Goal: Task Accomplishment & Management: Complete application form

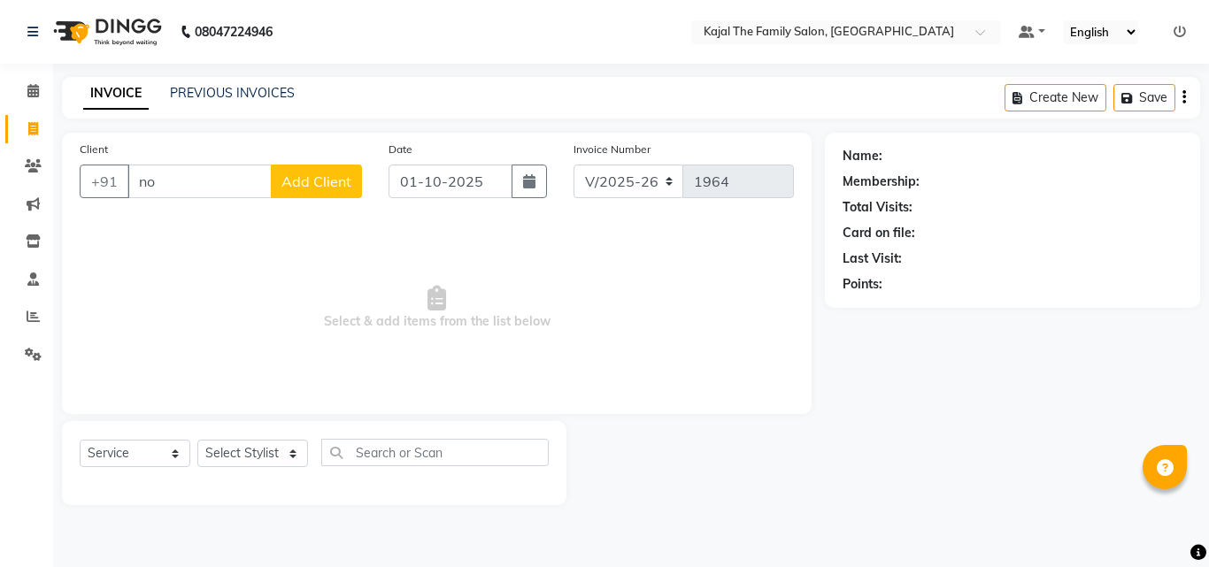
select select "39"
select select "service"
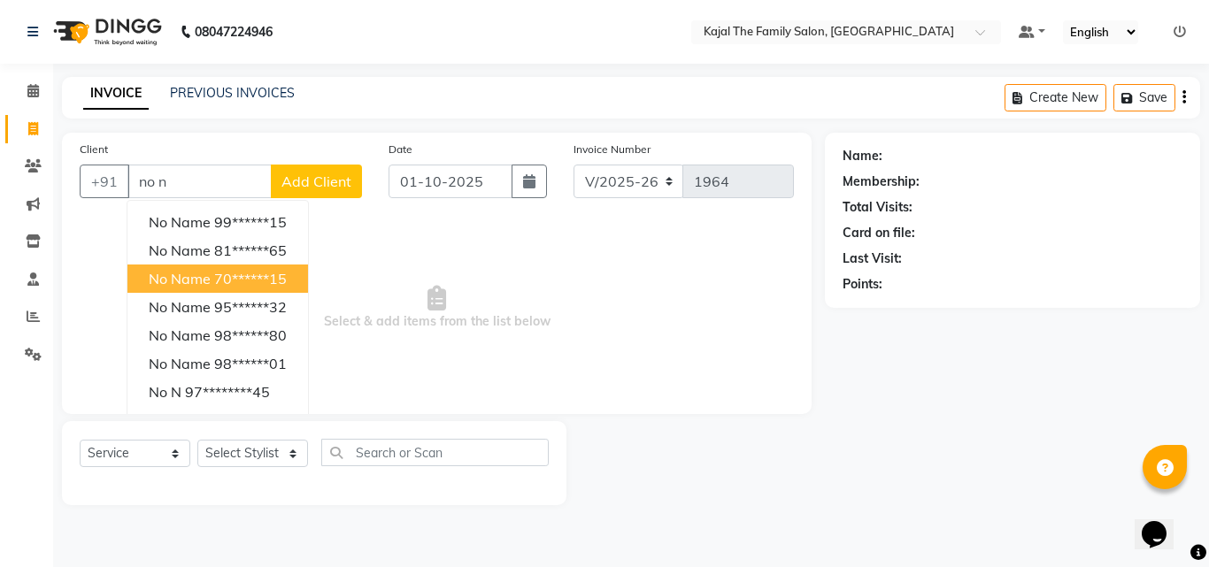
click at [222, 289] on button "no name 70******15" at bounding box center [217, 279] width 181 height 28
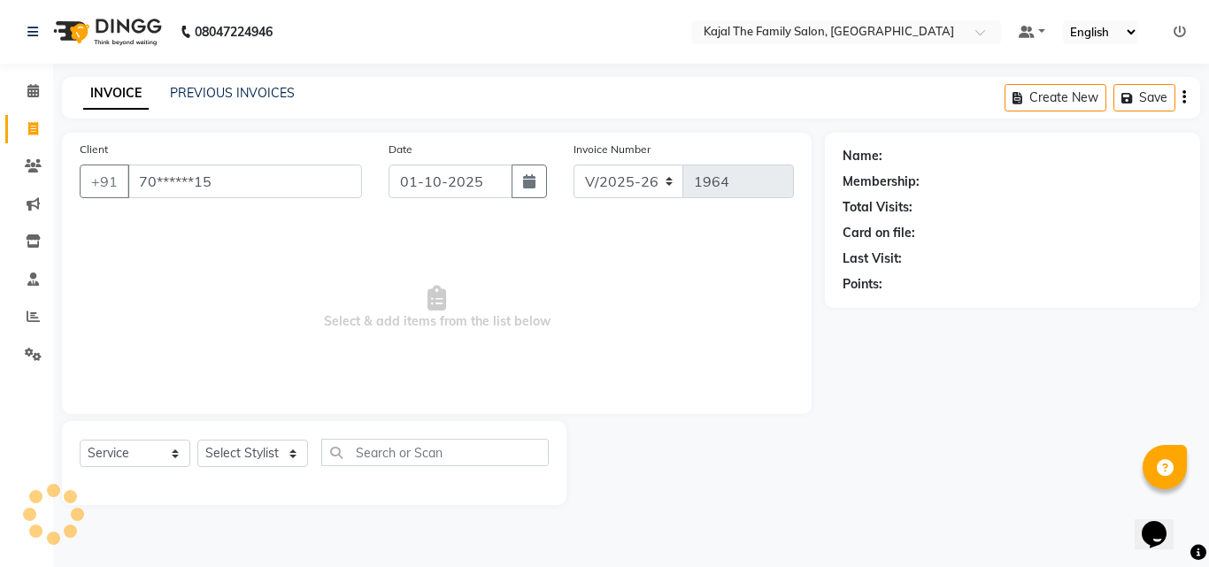
type input "70******15"
click at [250, 442] on select "Select Stylist [PERSON_NAME] [PERSON_NAME] [PERSON_NAME] nitin ravi Reception […" at bounding box center [252, 453] width 111 height 27
click at [254, 458] on select "Select Stylist [PERSON_NAME] [PERSON_NAME] [PERSON_NAME] nitin ravi Reception […" at bounding box center [252, 453] width 111 height 27
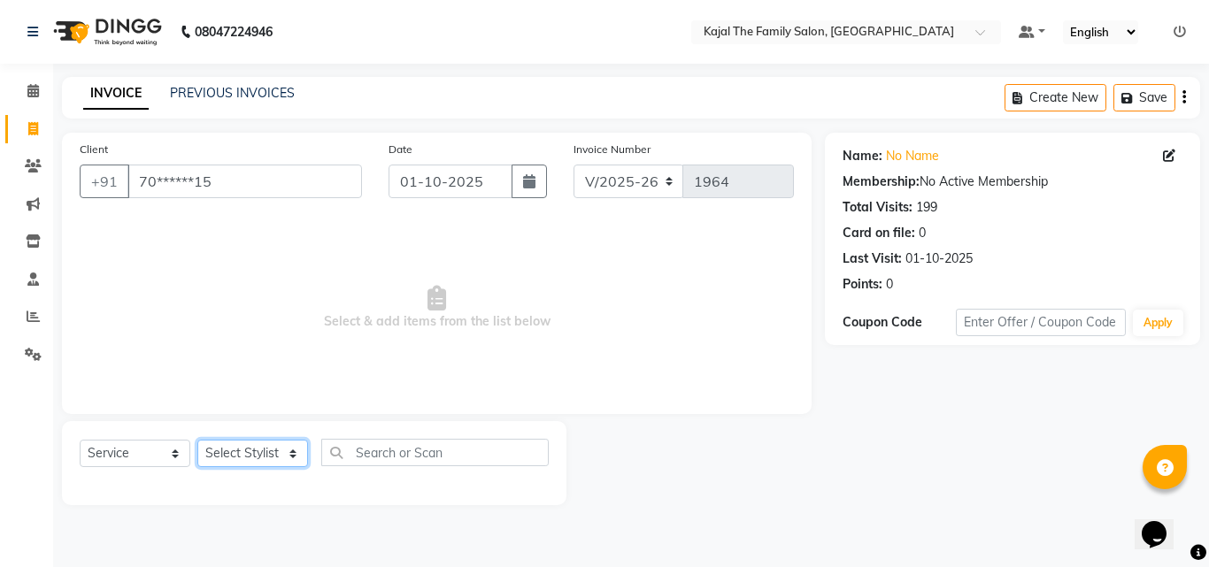
click at [250, 452] on select "Select Stylist [PERSON_NAME] [PERSON_NAME] [PERSON_NAME] nitin ravi Reception […" at bounding box center [252, 453] width 111 height 27
select select "87388"
click at [197, 440] on select "Select Stylist [PERSON_NAME] [PERSON_NAME] [PERSON_NAME] nitin ravi Reception […" at bounding box center [252, 453] width 111 height 27
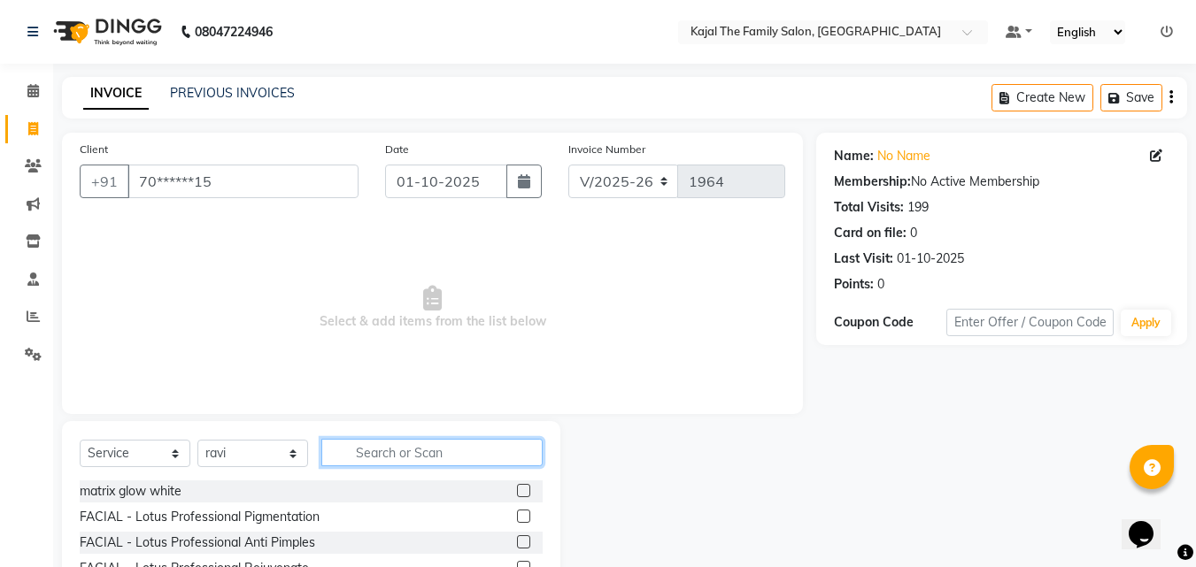
click at [366, 442] on input "text" at bounding box center [431, 452] width 221 height 27
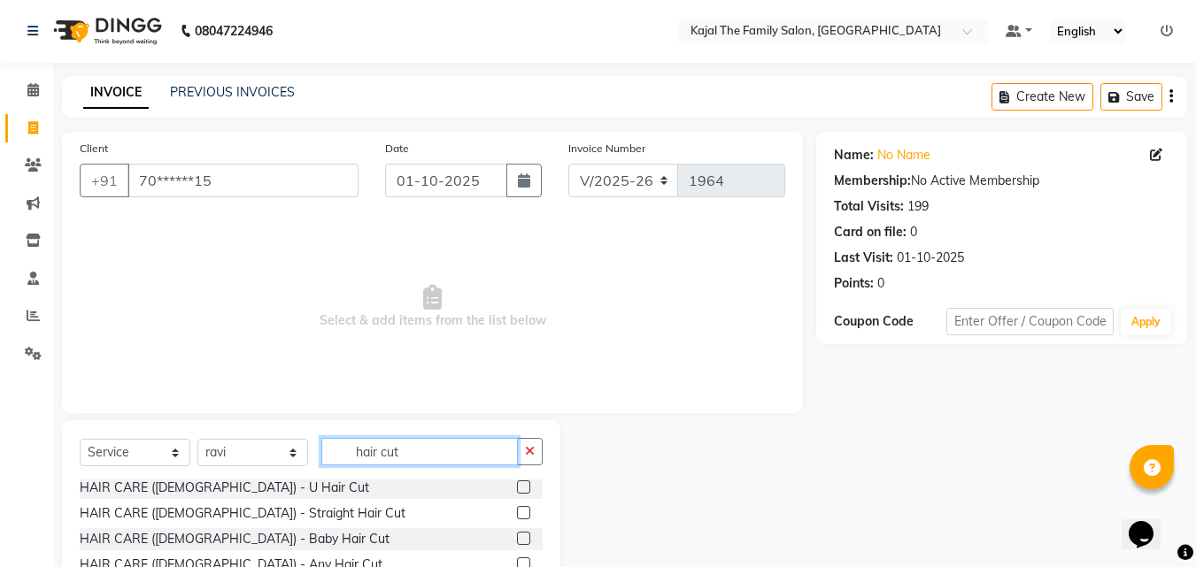
scroll to position [89, 0]
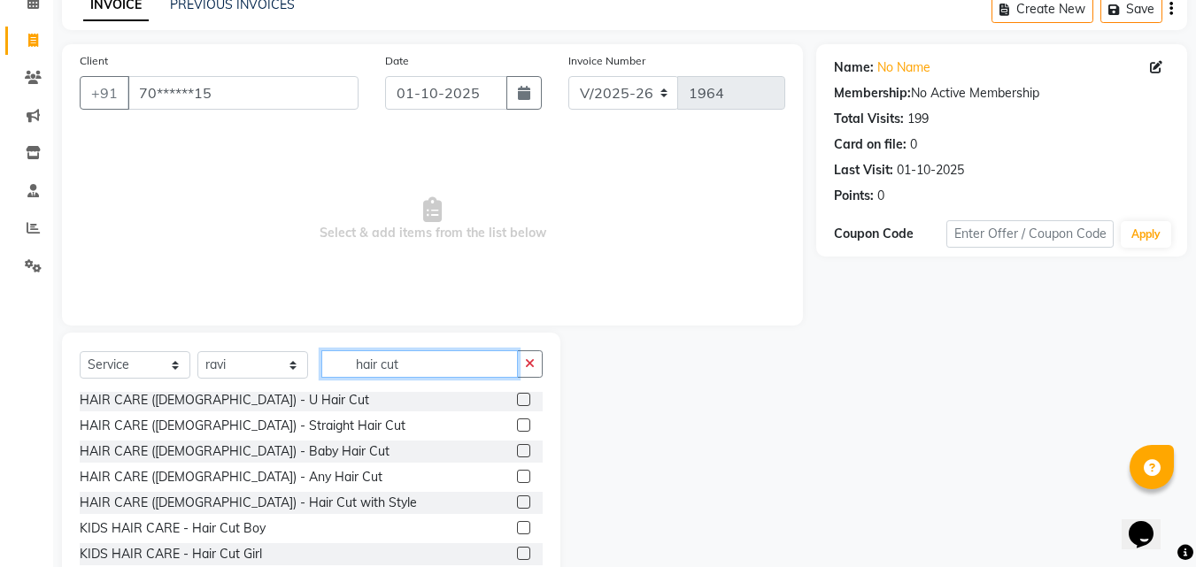
type input "hair cut"
click at [517, 478] on label at bounding box center [523, 476] width 13 height 13
click at [517, 478] on input "checkbox" at bounding box center [523, 478] width 12 height 12
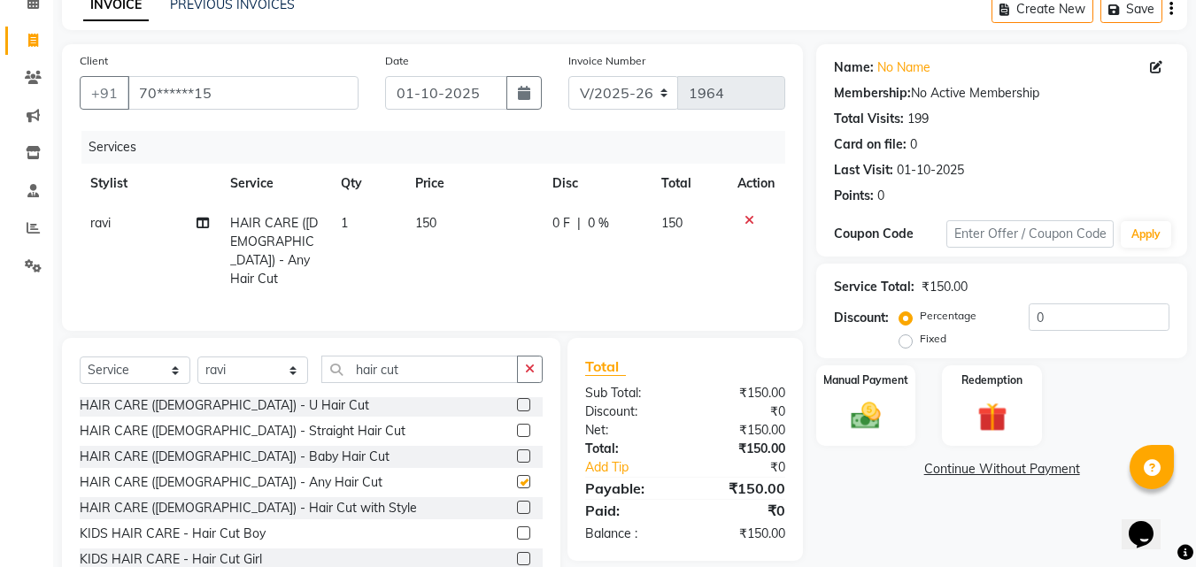
checkbox input "false"
click at [435, 379] on div "Select Service Product Membership Package Voucher Prepaid Gift Card Select Styl…" at bounding box center [311, 377] width 463 height 42
click at [435, 369] on input "hair cut" at bounding box center [419, 369] width 196 height 27
type input "h"
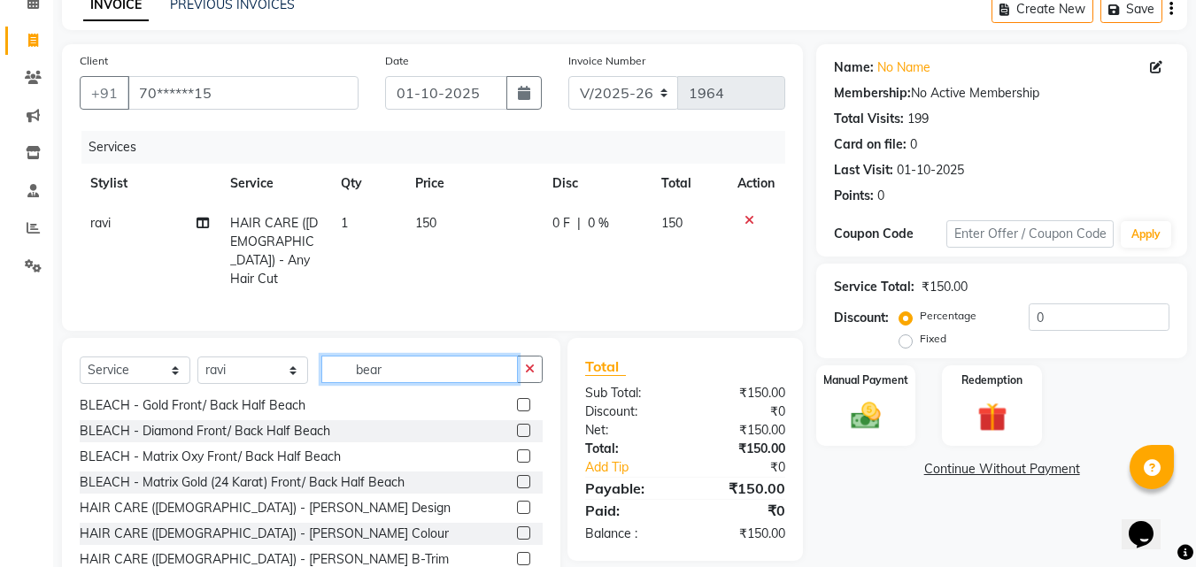
scroll to position [0, 0]
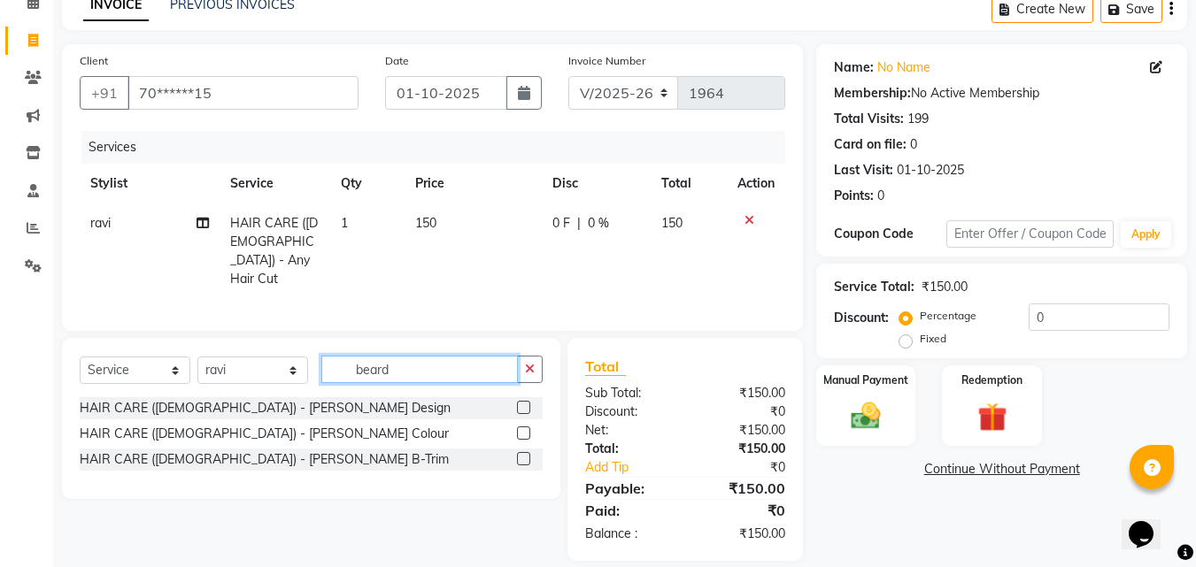
type input "beard"
click at [525, 401] on label at bounding box center [523, 407] width 13 height 13
click at [525, 403] on input "checkbox" at bounding box center [523, 409] width 12 height 12
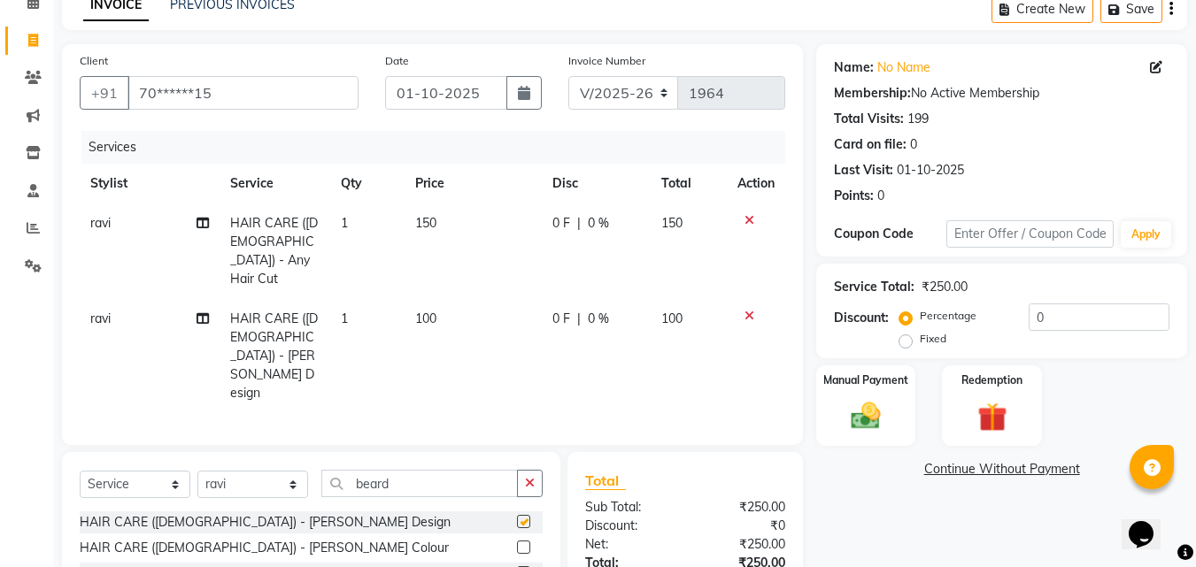
checkbox input "false"
click at [424, 470] on input "beard" at bounding box center [419, 483] width 196 height 27
type input "b"
type input "head mass"
click at [524, 541] on label at bounding box center [523, 547] width 13 height 13
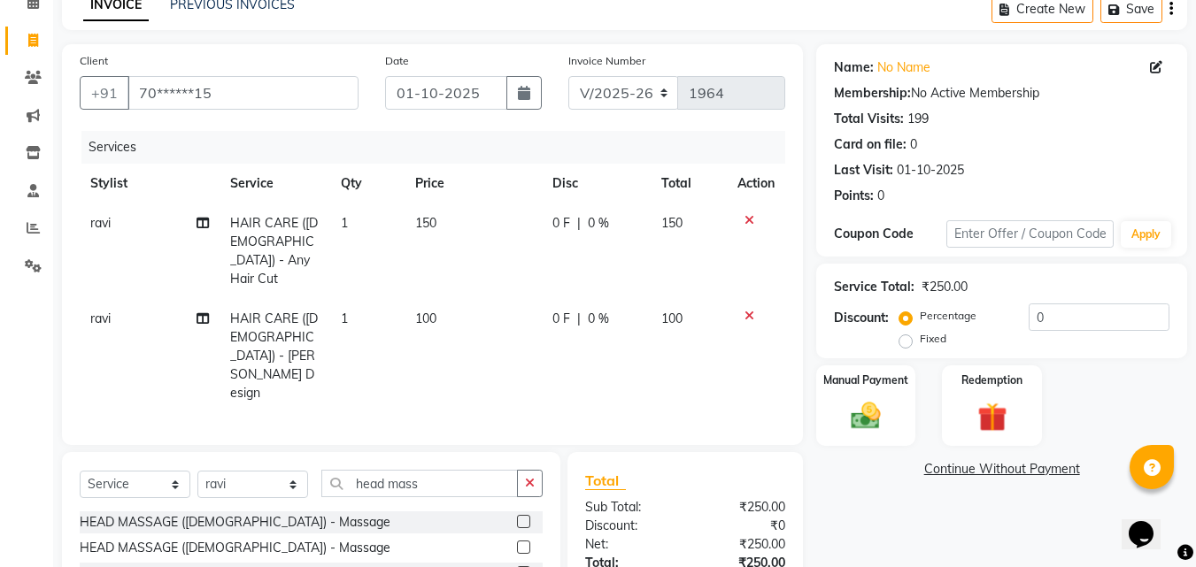
click at [524, 543] on input "checkbox" at bounding box center [523, 549] width 12 height 12
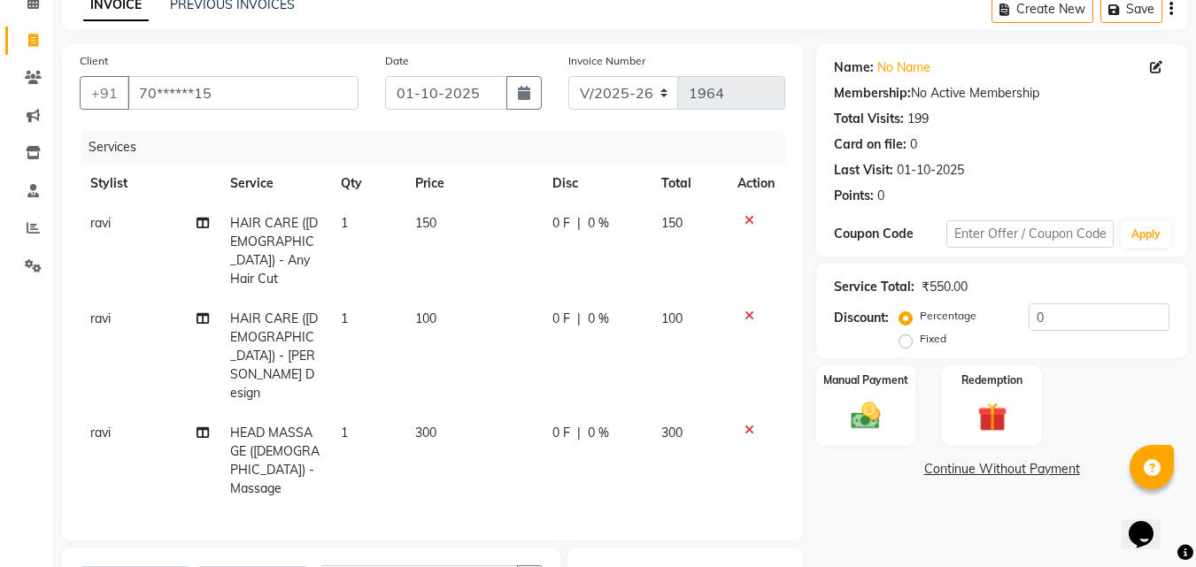
checkbox input "false"
click at [427, 221] on span "150" at bounding box center [425, 223] width 21 height 16
select select "87388"
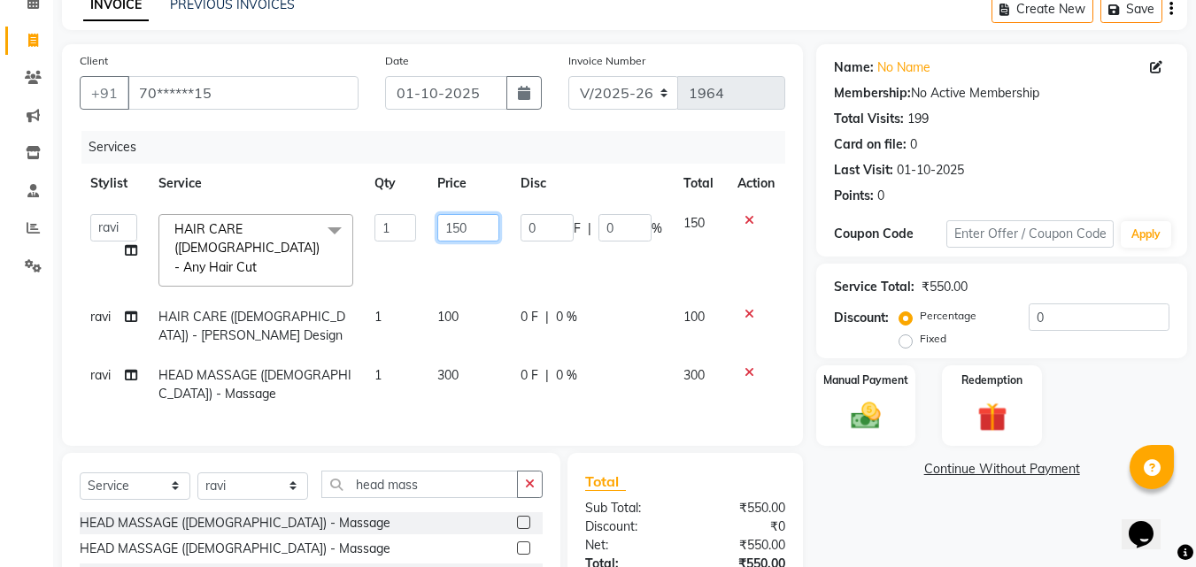
click at [458, 220] on input "150" at bounding box center [467, 227] width 61 height 27
type input "100"
click at [541, 376] on td "0 F | 0 %" at bounding box center [591, 385] width 163 height 58
select select "87388"
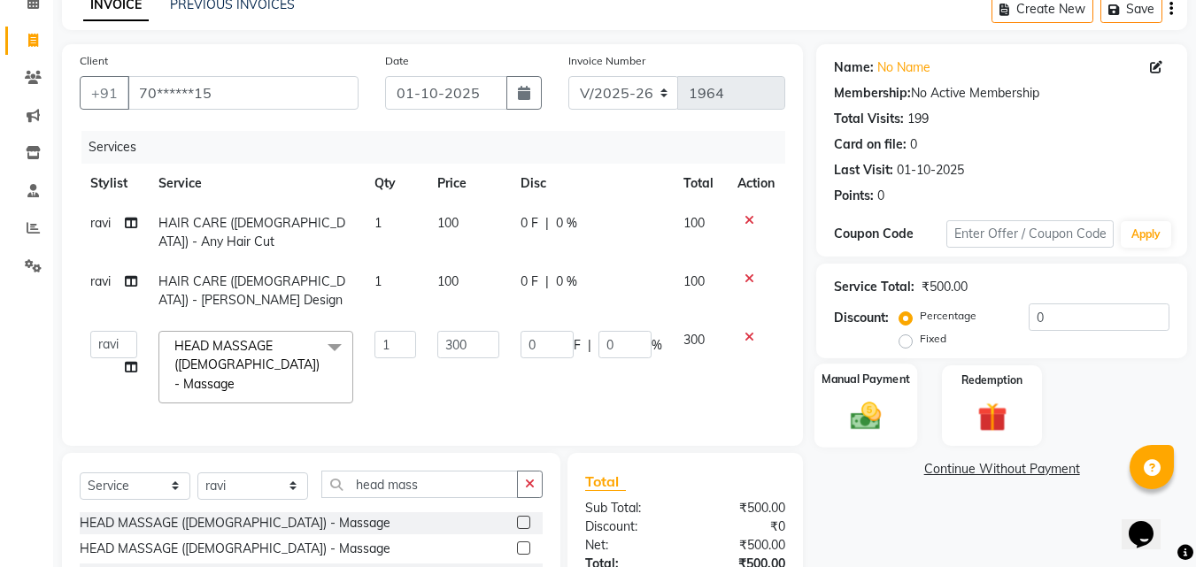
click at [908, 387] on label "Manual Payment" at bounding box center [865, 379] width 89 height 17
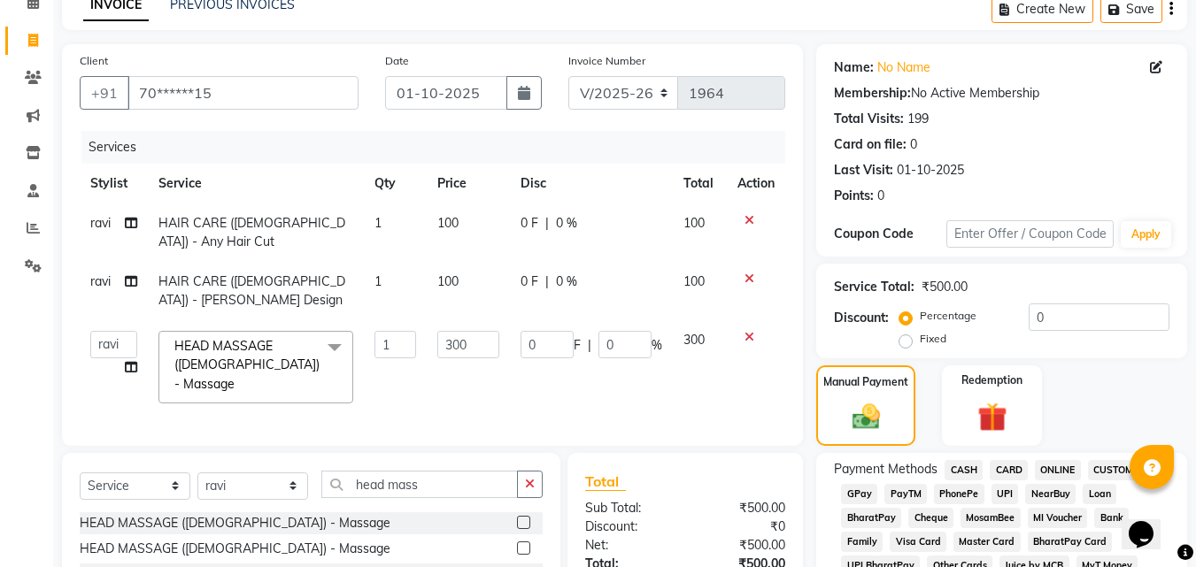
click at [966, 467] on span "CASH" at bounding box center [963, 470] width 38 height 20
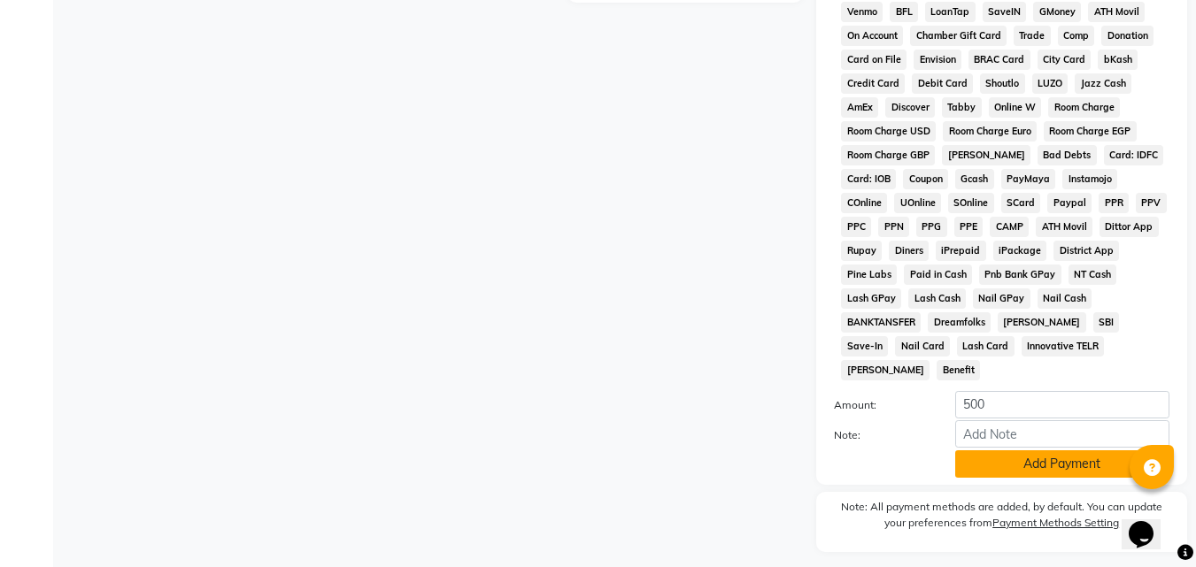
scroll to position [786, 0]
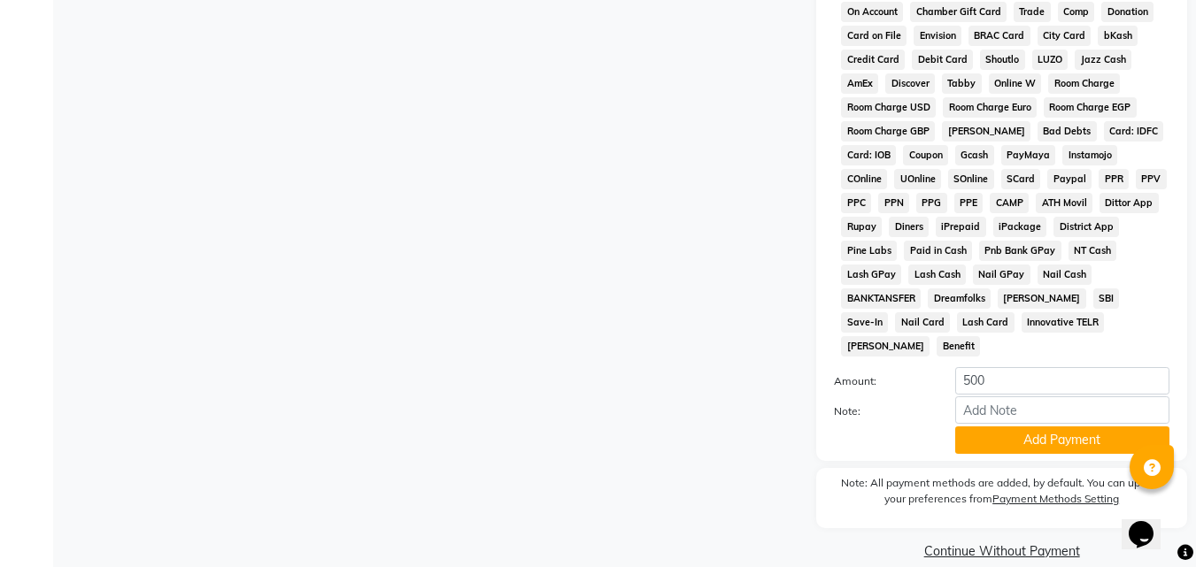
click at [996, 401] on div "Note:" at bounding box center [1001, 411] width 362 height 30
click at [997, 427] on button "Add Payment" at bounding box center [1062, 440] width 214 height 27
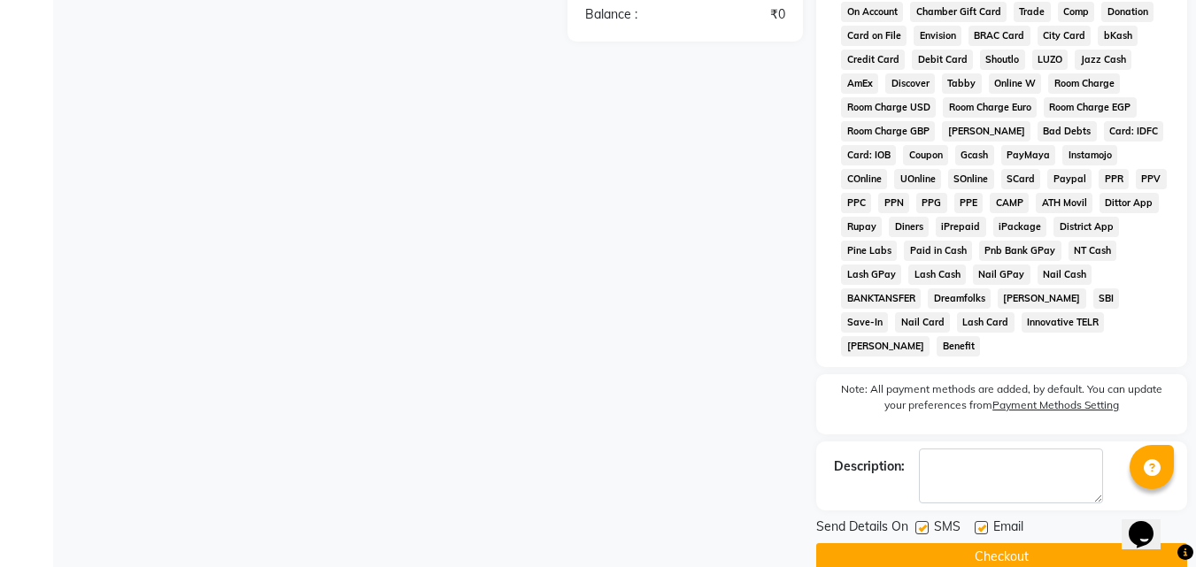
click at [982, 521] on label at bounding box center [980, 527] width 13 height 13
click at [982, 523] on input "checkbox" at bounding box center [980, 529] width 12 height 12
checkbox input "false"
click at [973, 543] on button "Checkout" at bounding box center [1001, 556] width 371 height 27
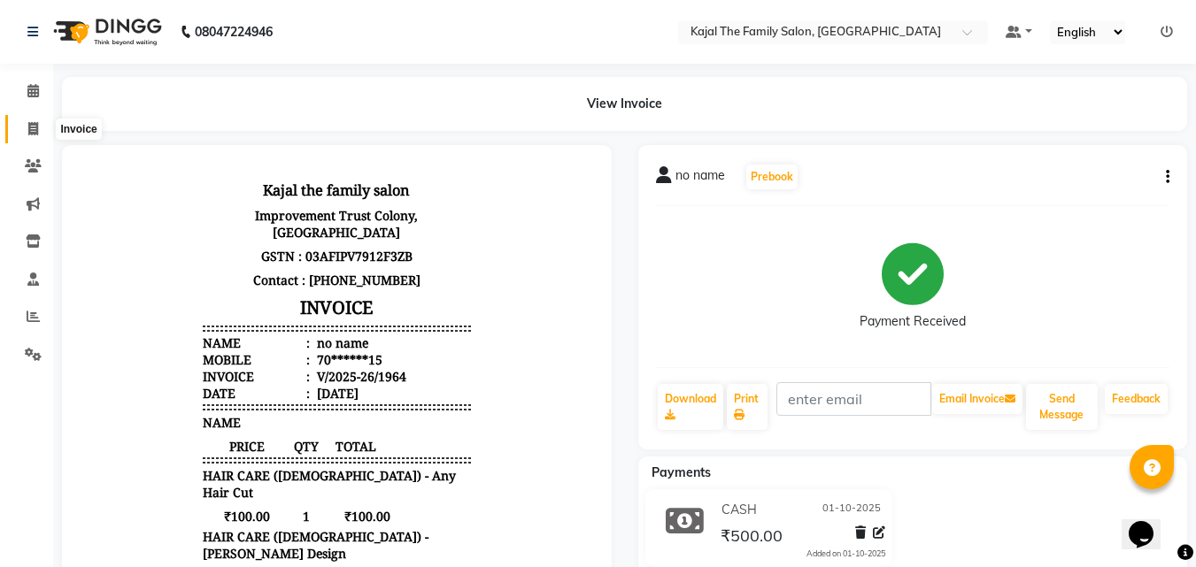
click at [26, 135] on span at bounding box center [33, 129] width 31 height 20
select select "service"
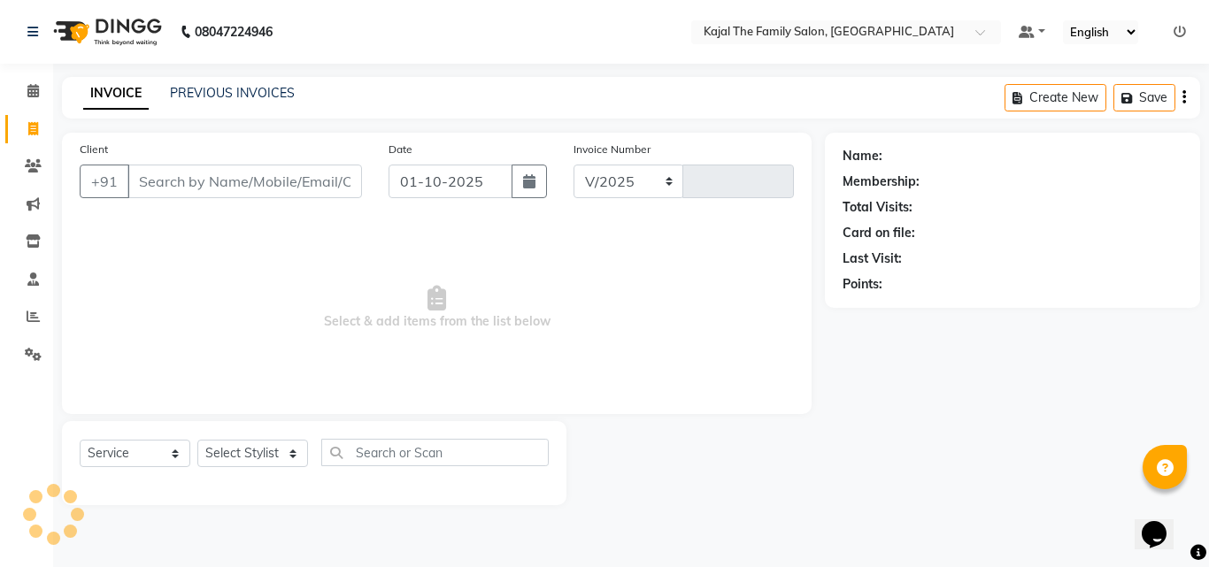
select select "39"
type input "1965"
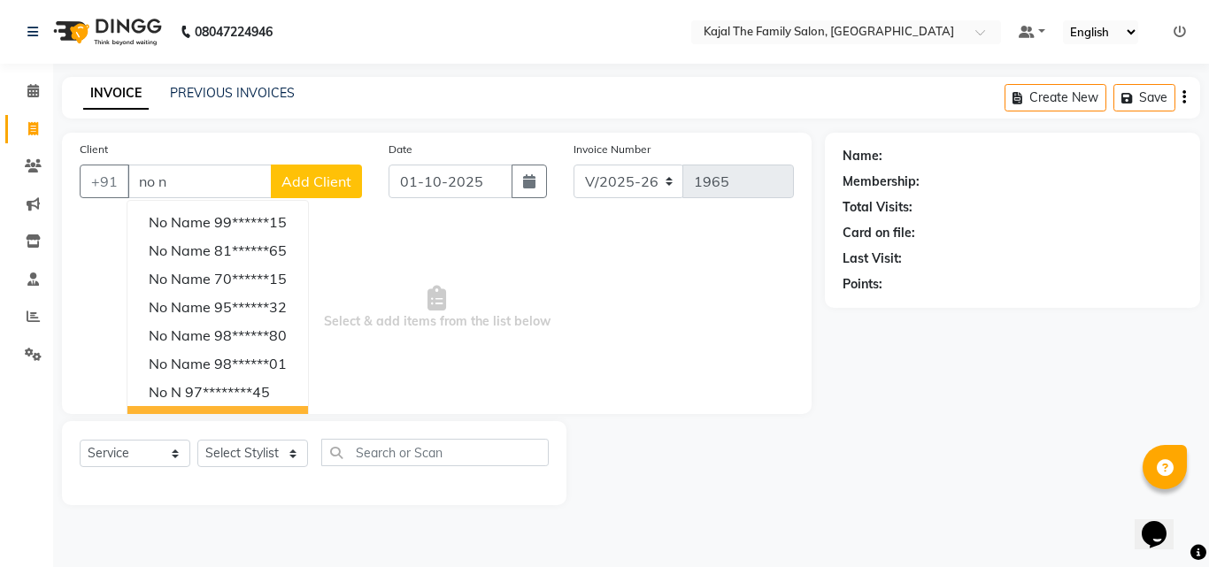
type input "no n"
click at [268, 446] on select "Select Stylist [PERSON_NAME] [PERSON_NAME] [PERSON_NAME] nitin ravi Reception […" at bounding box center [252, 453] width 111 height 27
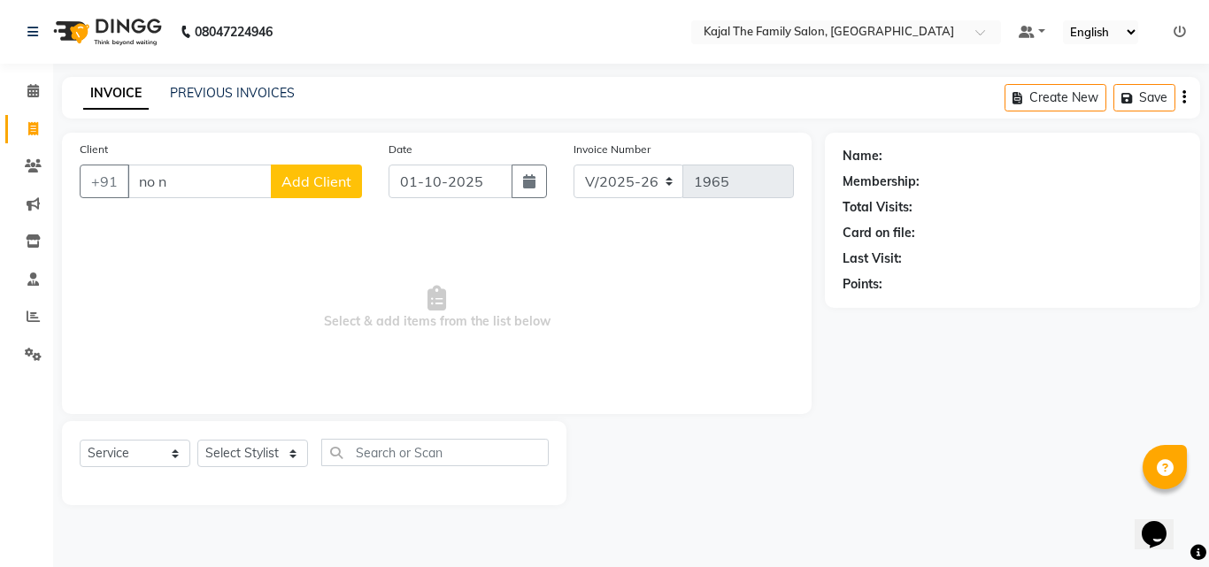
click at [149, 292] on span "Select & add items from the list below" at bounding box center [437, 307] width 714 height 177
click at [263, 451] on select "Select Stylist [PERSON_NAME] [PERSON_NAME] [PERSON_NAME] nitin ravi Reception […" at bounding box center [252, 453] width 111 height 27
select select "63019"
click at [197, 440] on select "Select Stylist [PERSON_NAME] [PERSON_NAME] [PERSON_NAME] nitin ravi Reception […" at bounding box center [252, 453] width 111 height 27
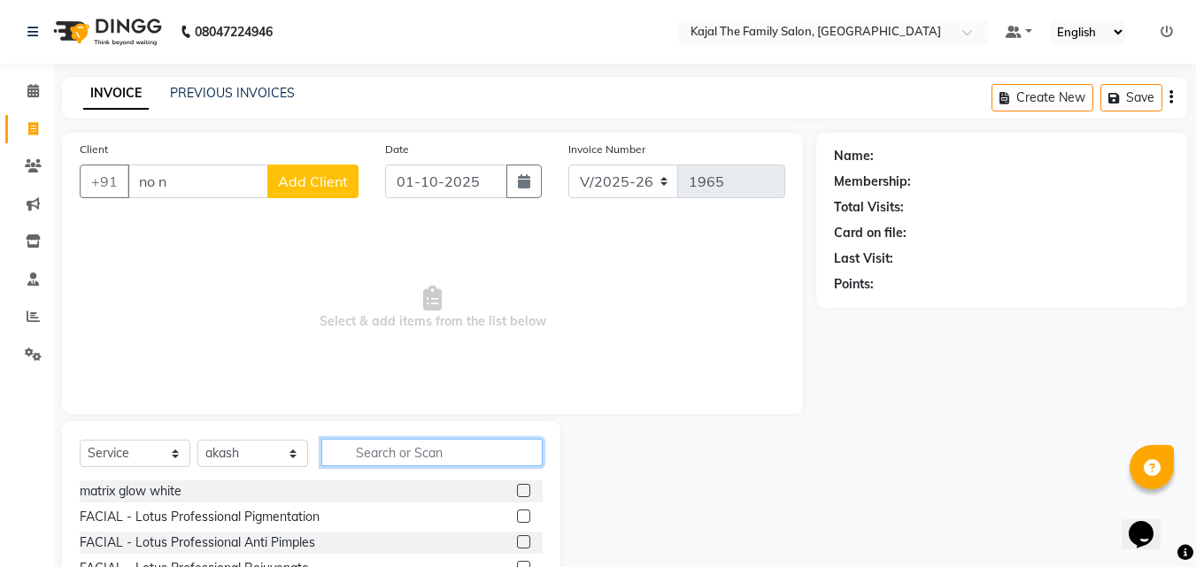
click at [405, 449] on input "text" at bounding box center [431, 452] width 221 height 27
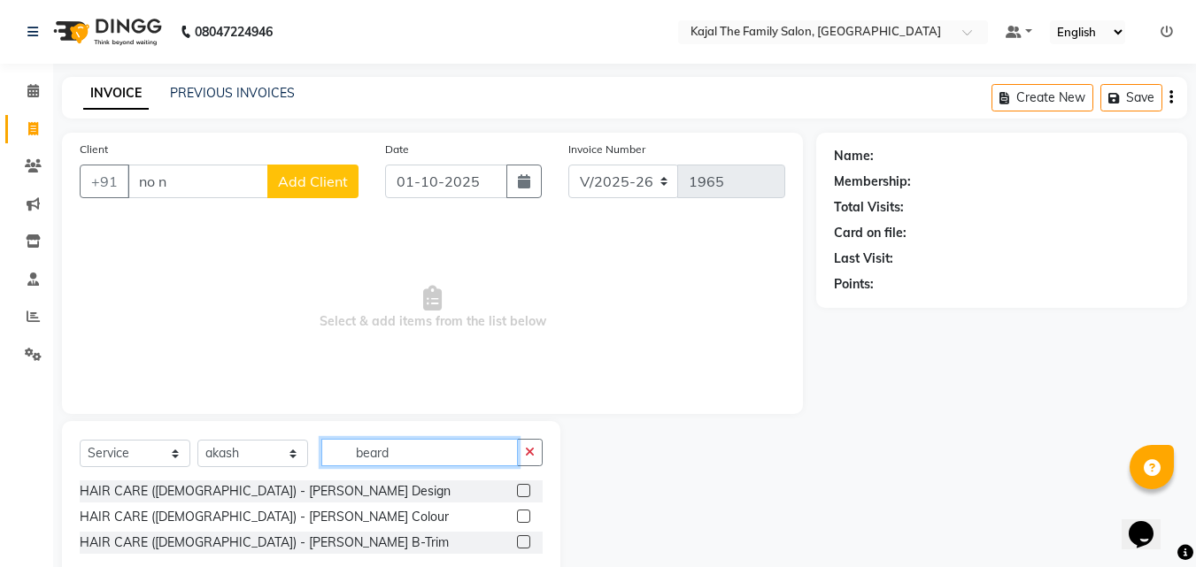
type input "beard"
click at [526, 490] on label at bounding box center [523, 490] width 13 height 13
click at [526, 490] on input "checkbox" at bounding box center [523, 492] width 12 height 12
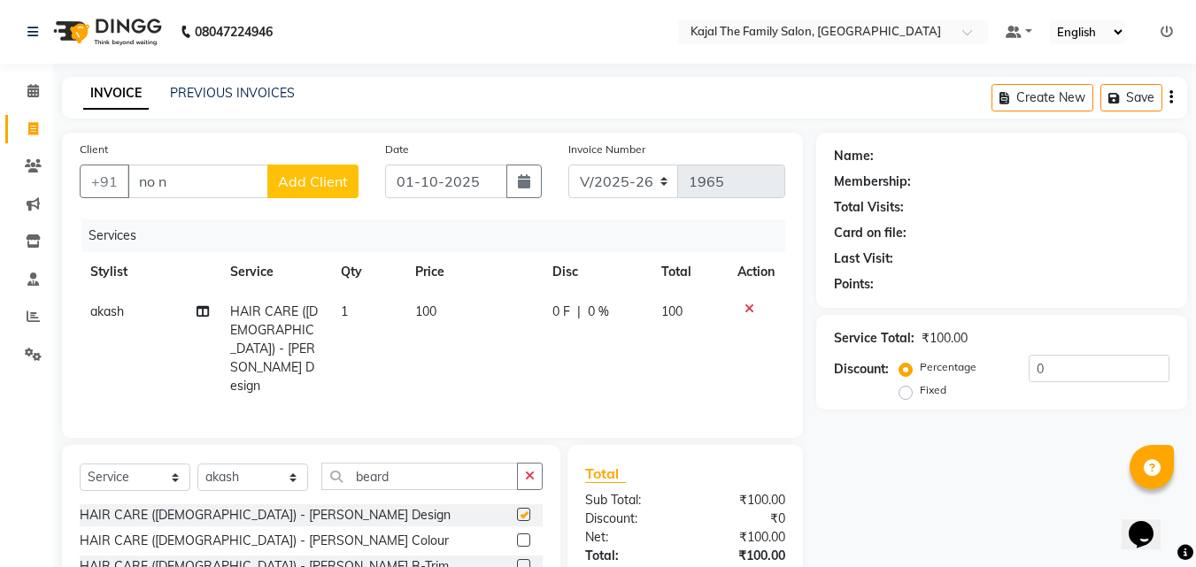
checkbox input "false"
click at [462, 343] on td "100" at bounding box center [472, 349] width 137 height 114
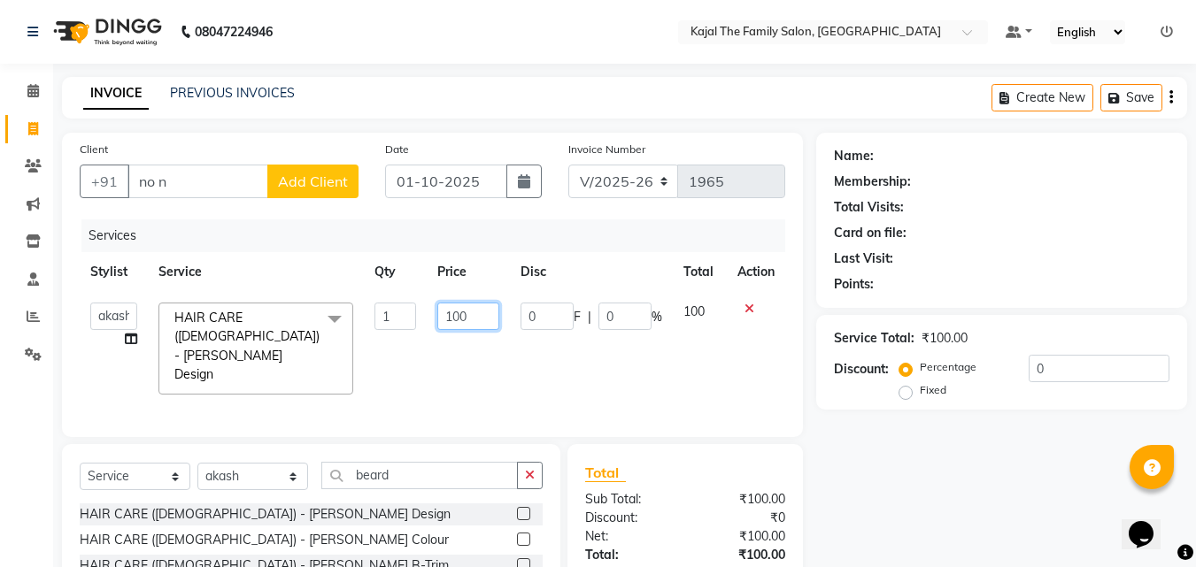
click at [461, 313] on input "100" at bounding box center [467, 316] width 61 height 27
type input "150"
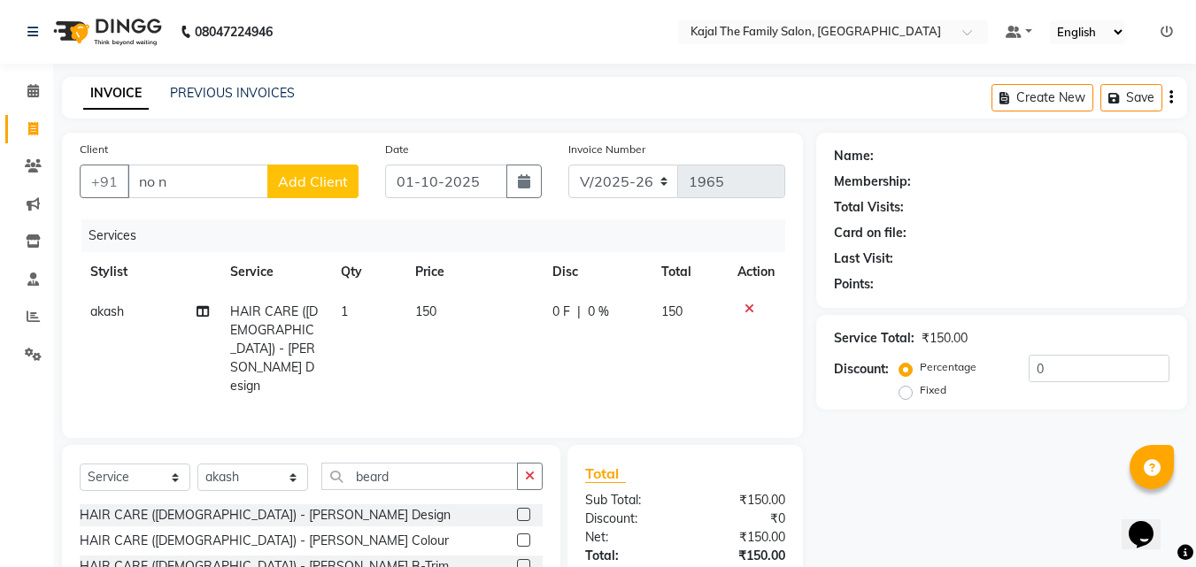
click at [527, 379] on div "Services Stylist Service Qty Price Disc Total Action akash HAIR CARE ([DEMOGRAP…" at bounding box center [432, 319] width 705 height 201
click at [303, 185] on span "Add Client" at bounding box center [313, 182] width 70 height 18
select select "32"
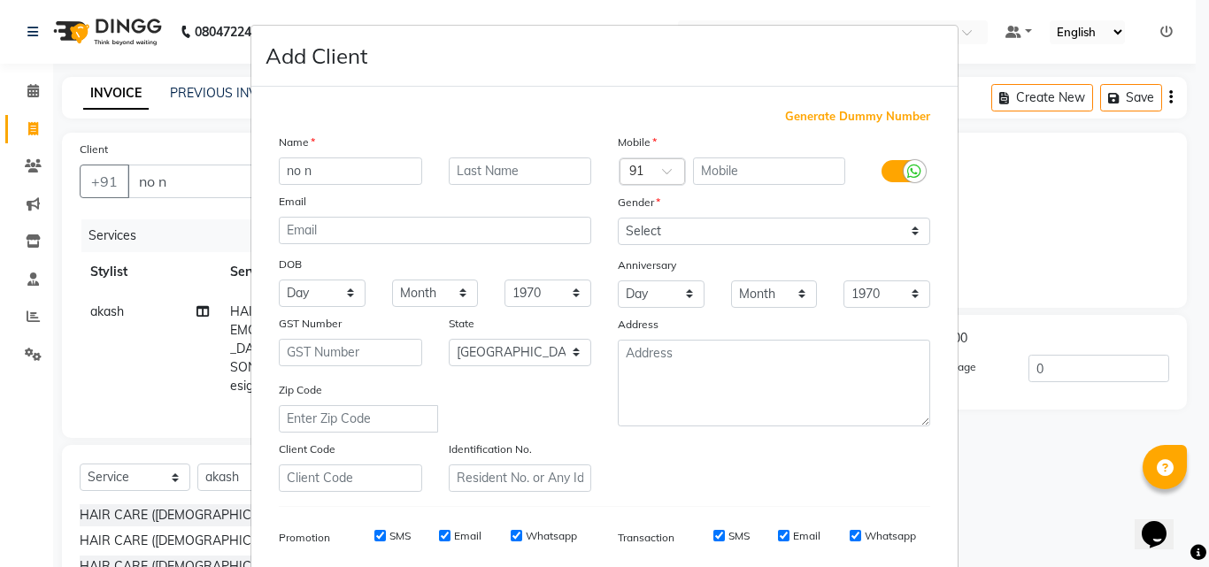
click at [312, 166] on input "no n" at bounding box center [350, 171] width 143 height 27
click at [718, 182] on input "text" at bounding box center [769, 171] width 153 height 27
type input "9878786543"
click at [759, 227] on select "Select [DEMOGRAPHIC_DATA] [DEMOGRAPHIC_DATA] Other Prefer Not To Say" at bounding box center [774, 231] width 312 height 27
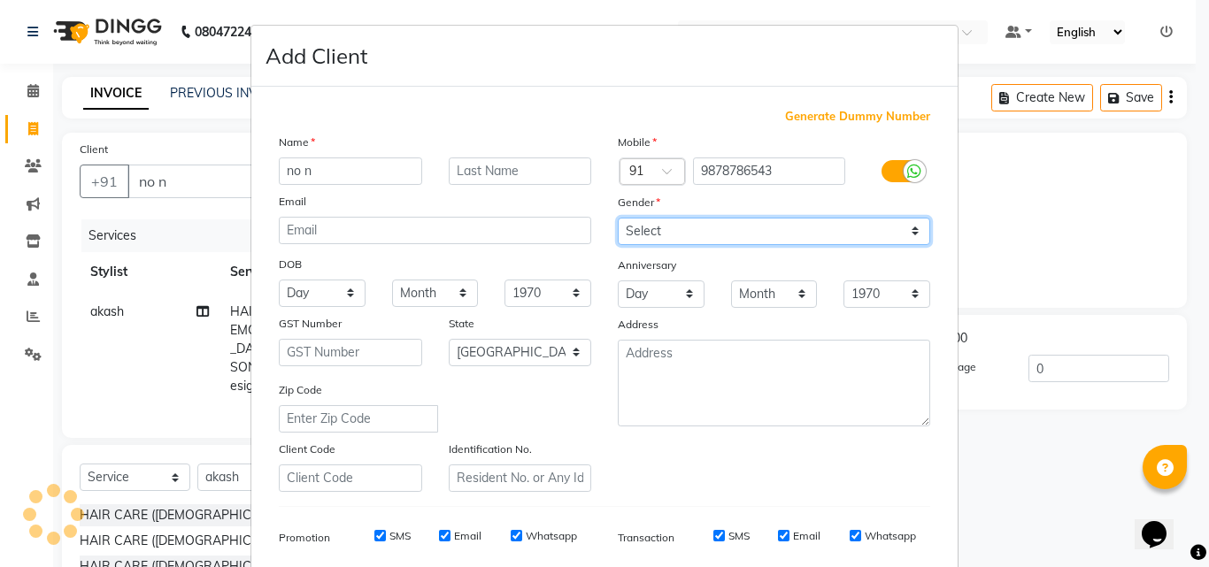
select select "[DEMOGRAPHIC_DATA]"
click at [618, 218] on select "Select [DEMOGRAPHIC_DATA] [DEMOGRAPHIC_DATA] Other Prefer Not To Say" at bounding box center [774, 231] width 312 height 27
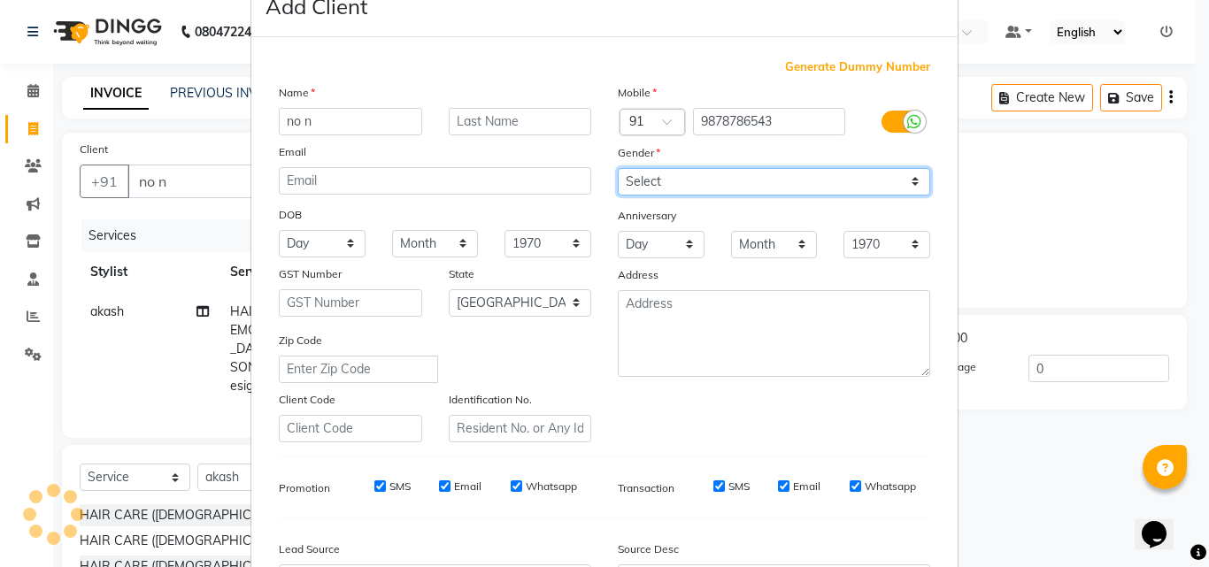
scroll to position [250, 0]
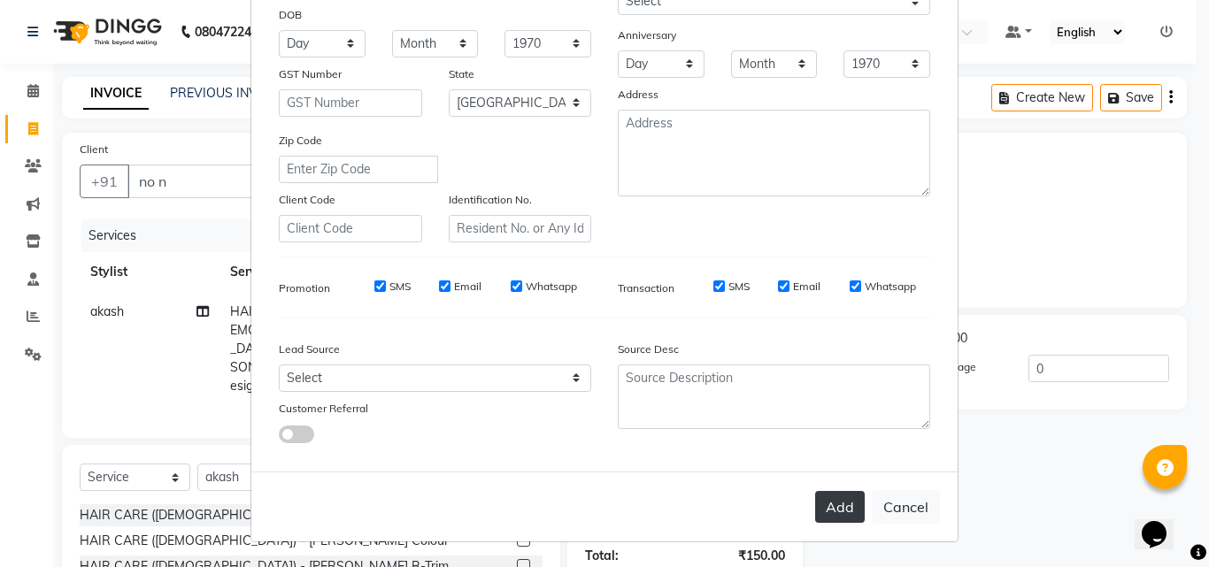
click at [834, 506] on button "Add" at bounding box center [840, 507] width 50 height 32
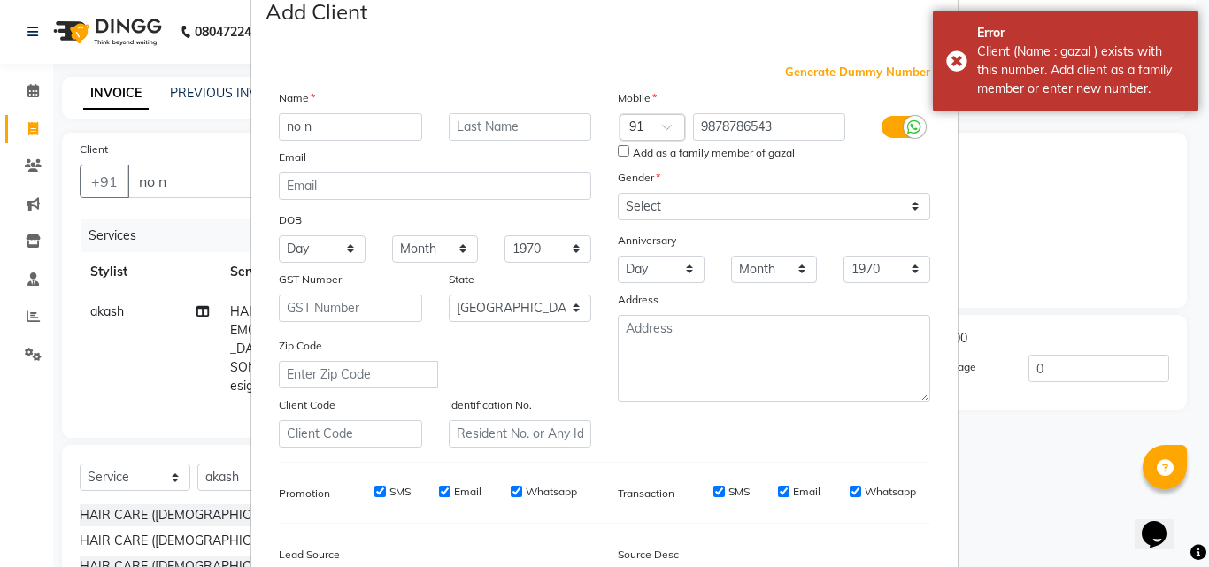
scroll to position [0, 0]
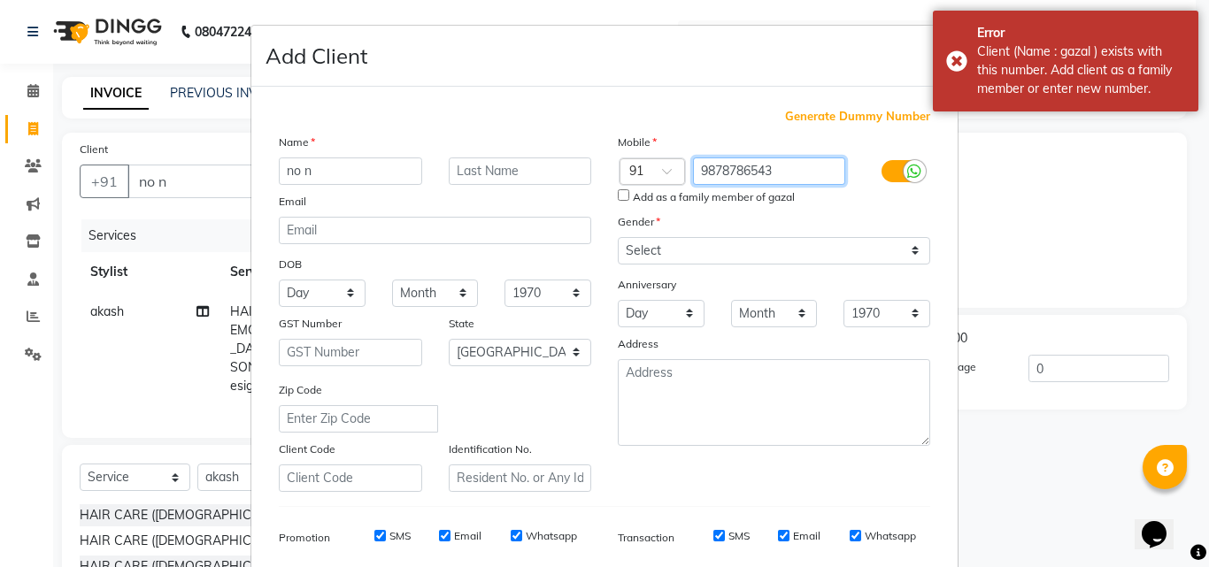
click at [780, 162] on input "9878786543" at bounding box center [769, 171] width 153 height 27
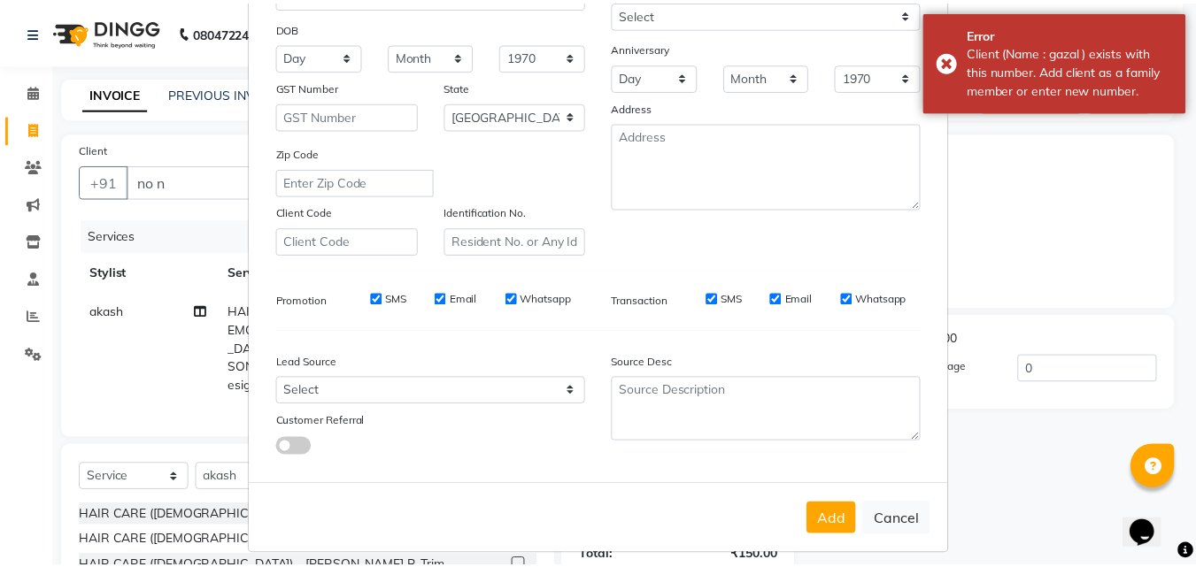
scroll to position [250, 0]
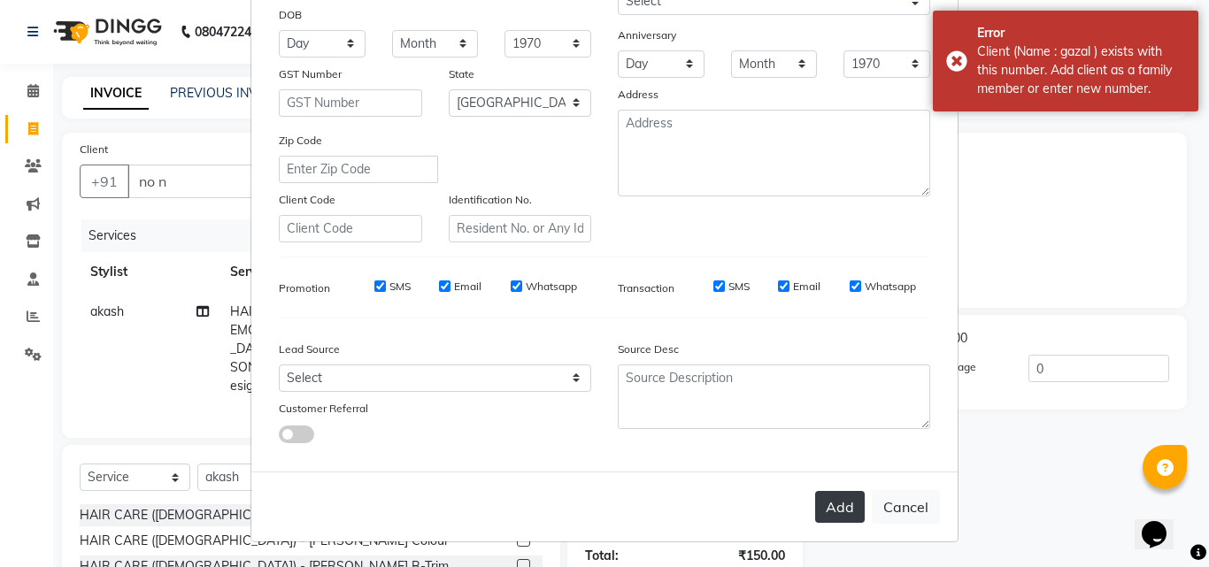
type input "9878786541"
click at [834, 506] on button "Add" at bounding box center [840, 507] width 50 height 32
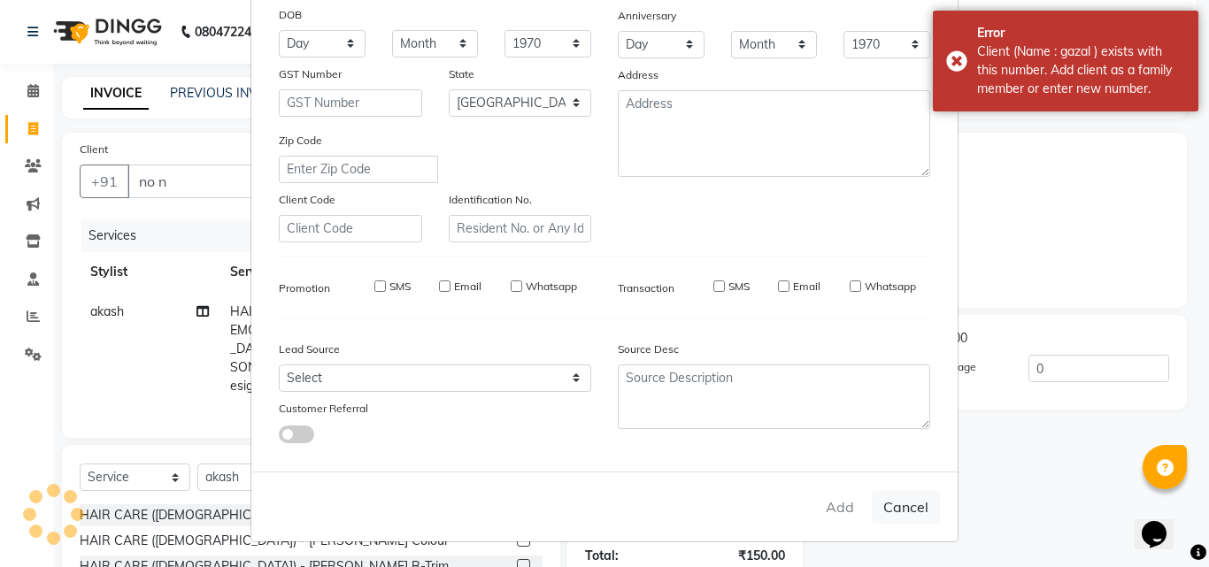
type input "98******41"
select select
select select "null"
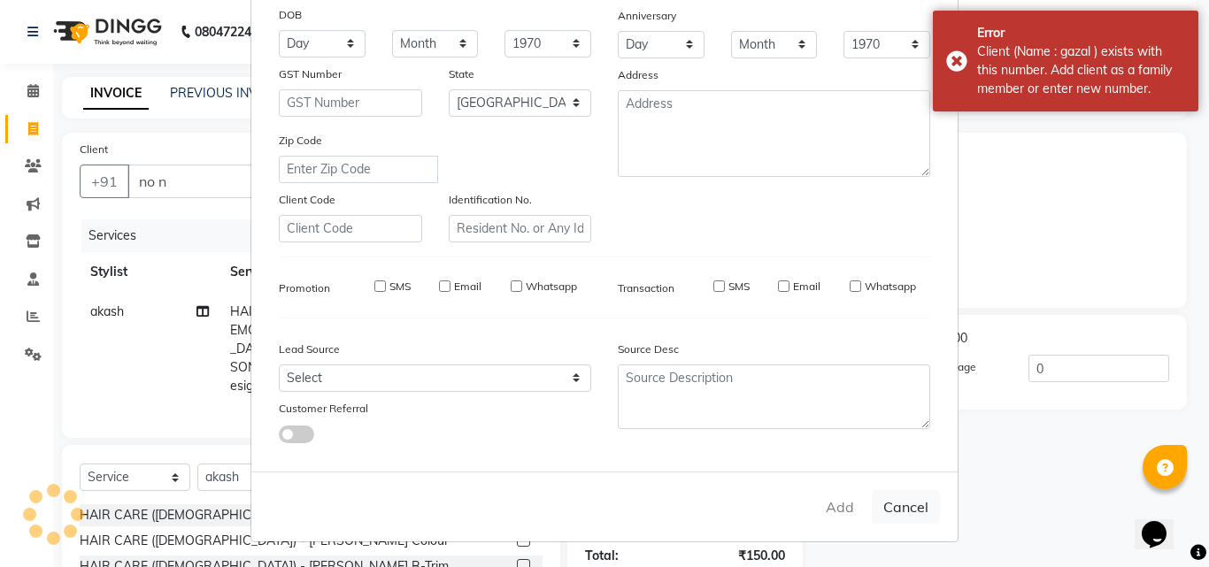
select select
checkbox input "false"
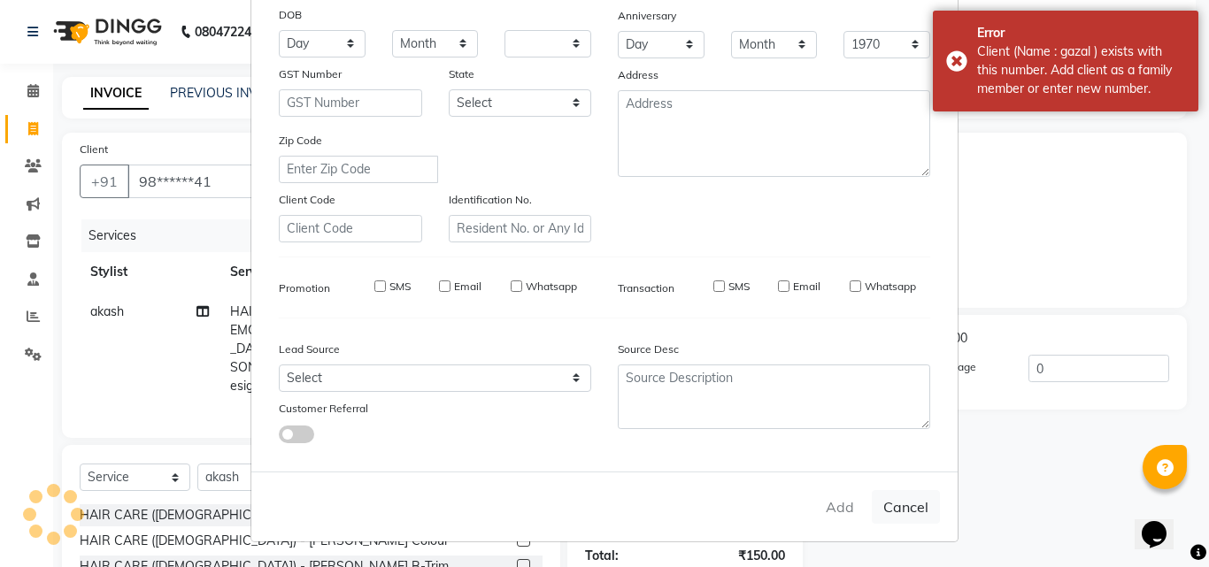
checkbox input "false"
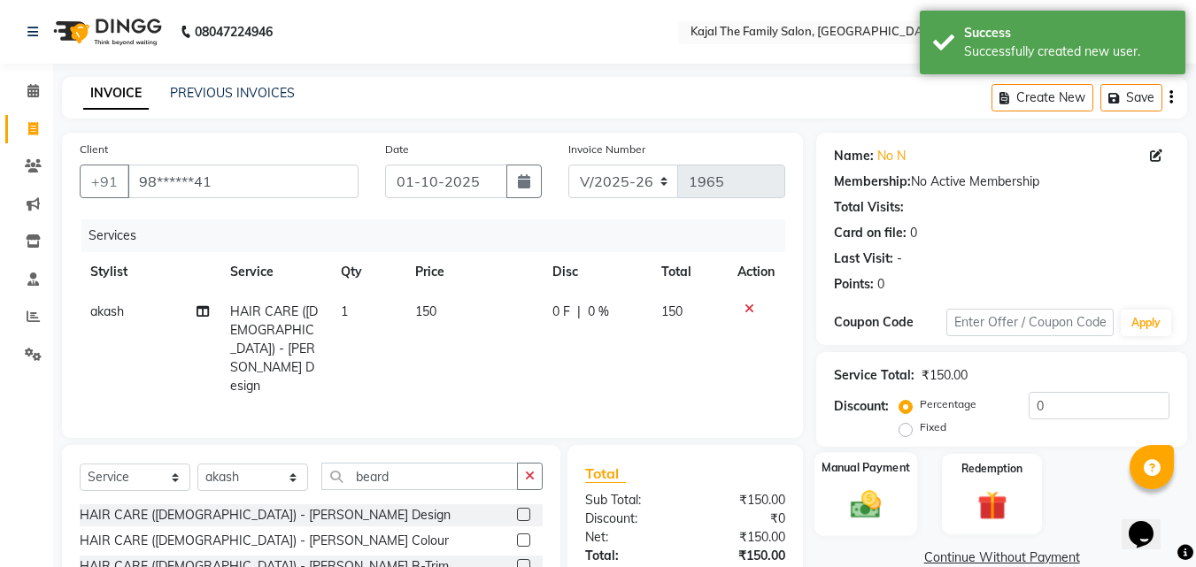
click at [873, 494] on img at bounding box center [866, 504] width 50 height 35
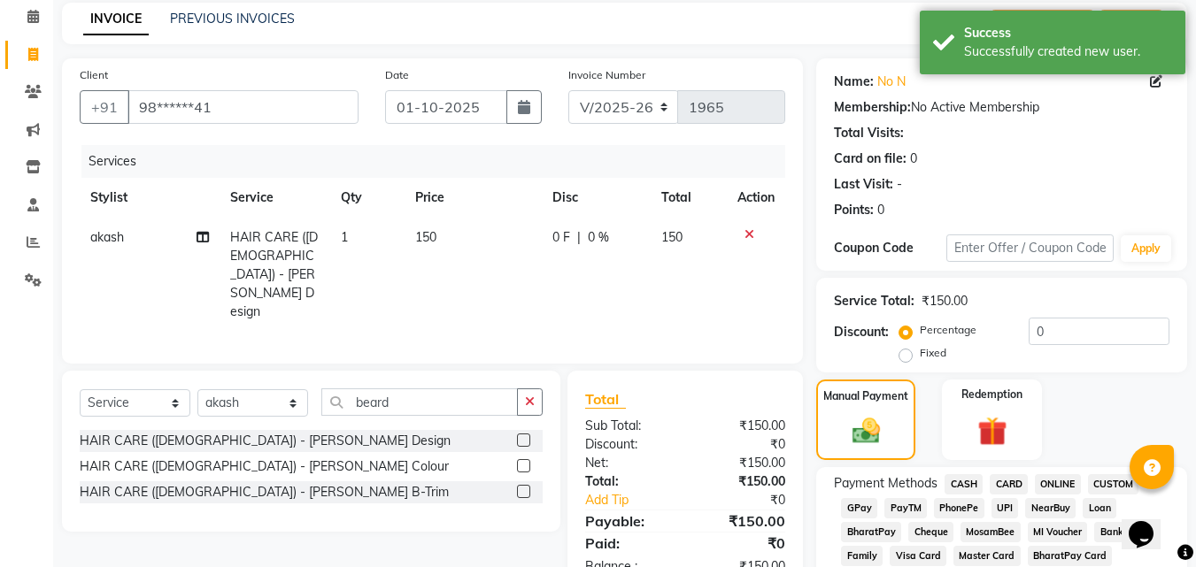
scroll to position [266, 0]
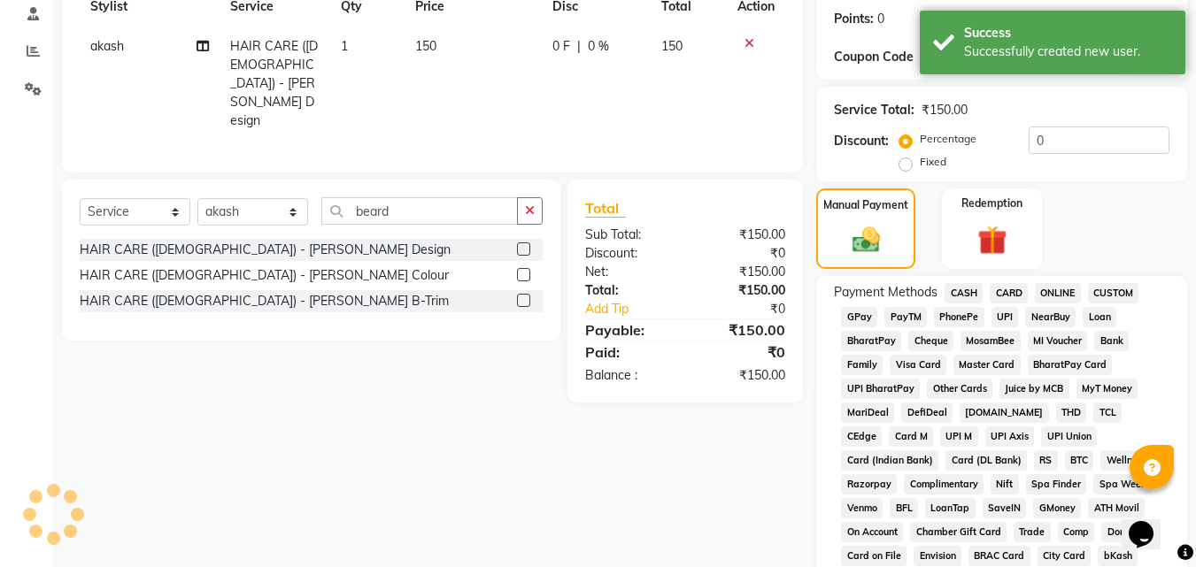
click at [954, 296] on span "CASH" at bounding box center [963, 293] width 38 height 20
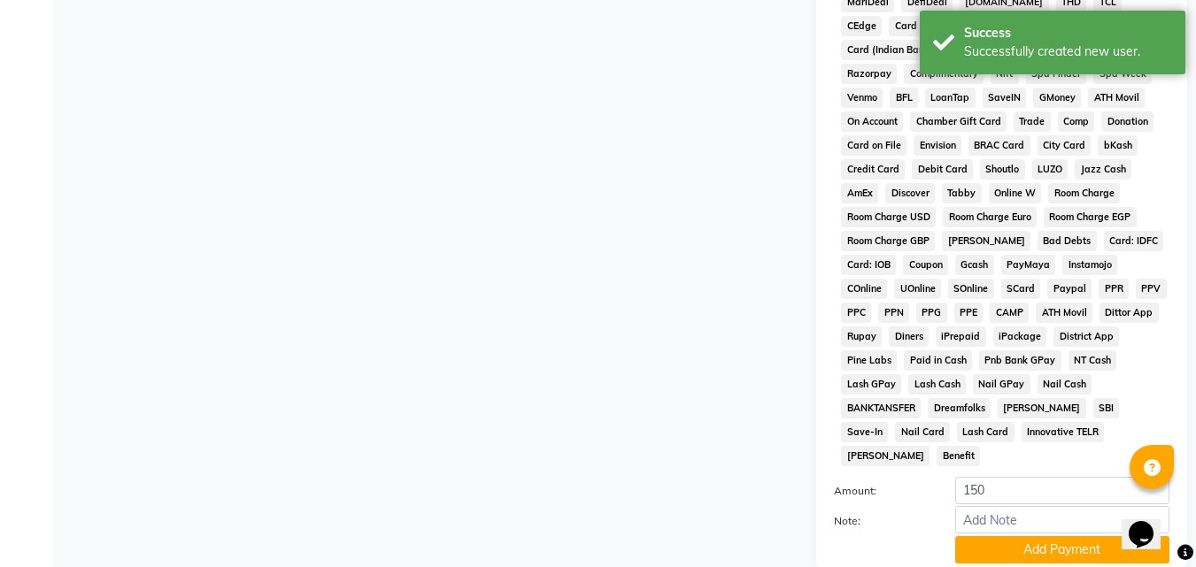
scroll to position [786, 0]
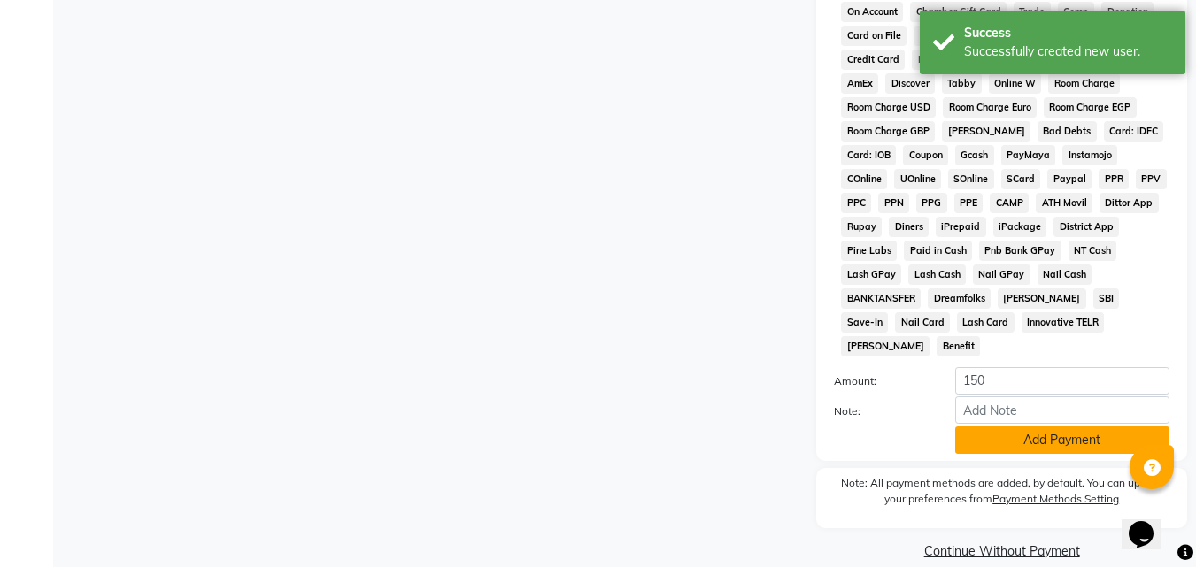
click at [974, 427] on button "Add Payment" at bounding box center [1062, 440] width 214 height 27
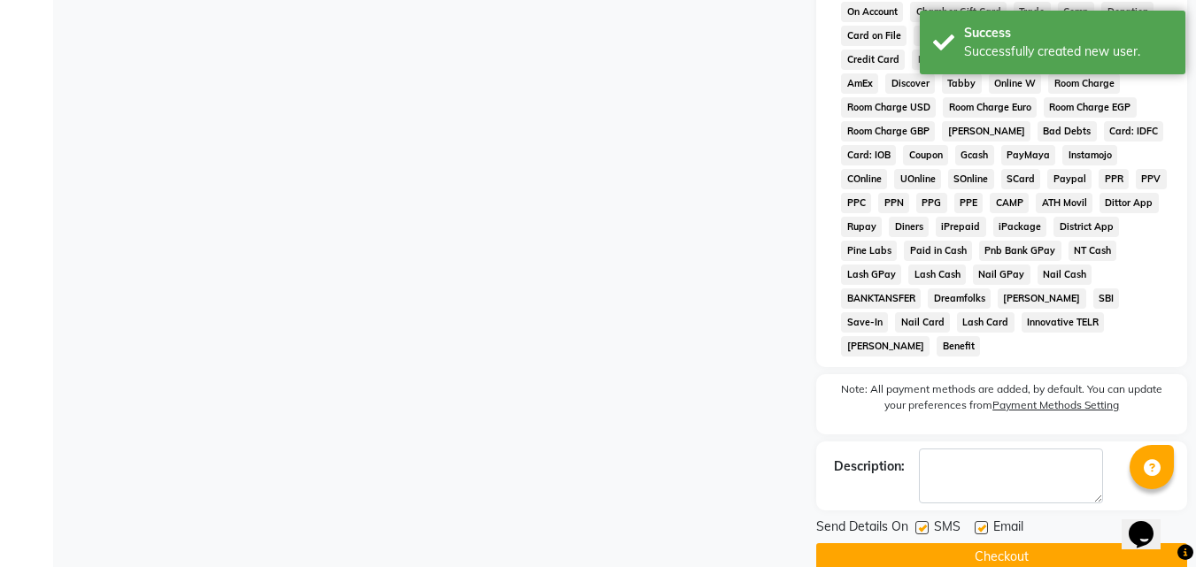
click at [979, 521] on label at bounding box center [980, 527] width 13 height 13
click at [979, 523] on input "checkbox" at bounding box center [980, 529] width 12 height 12
checkbox input "false"
click at [959, 543] on button "Checkout" at bounding box center [1001, 556] width 371 height 27
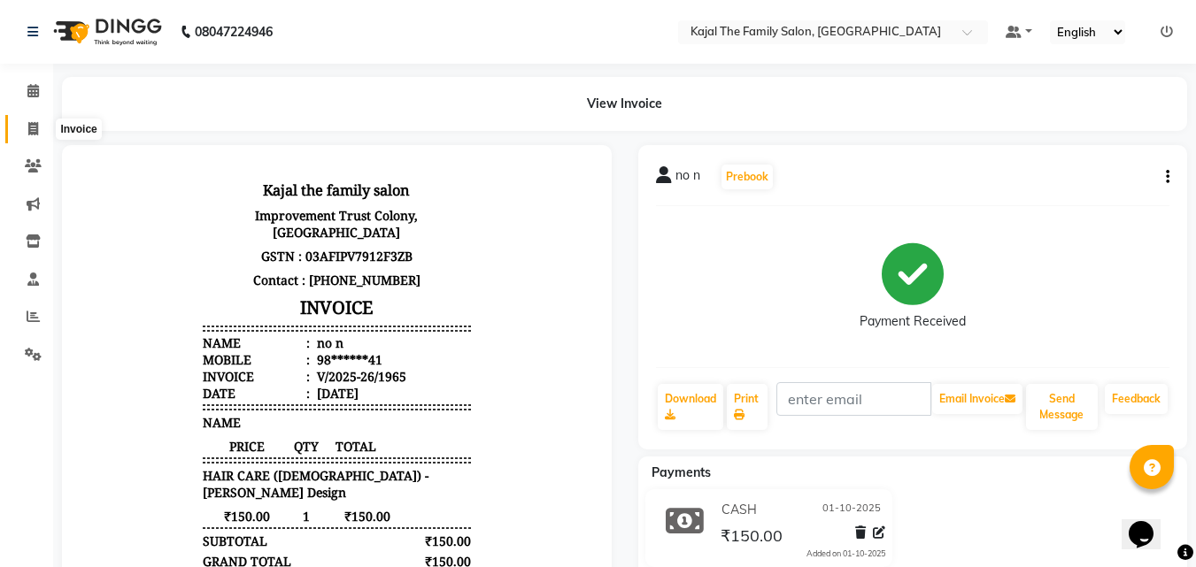
click at [38, 122] on icon at bounding box center [33, 128] width 10 height 13
select select "service"
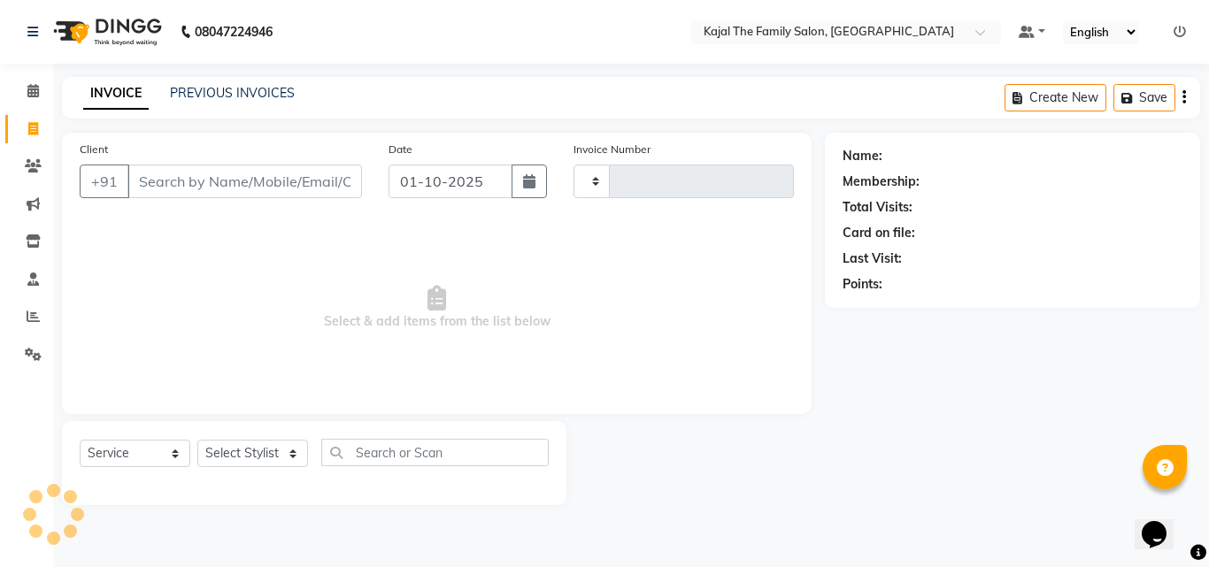
type input "1966"
select select "39"
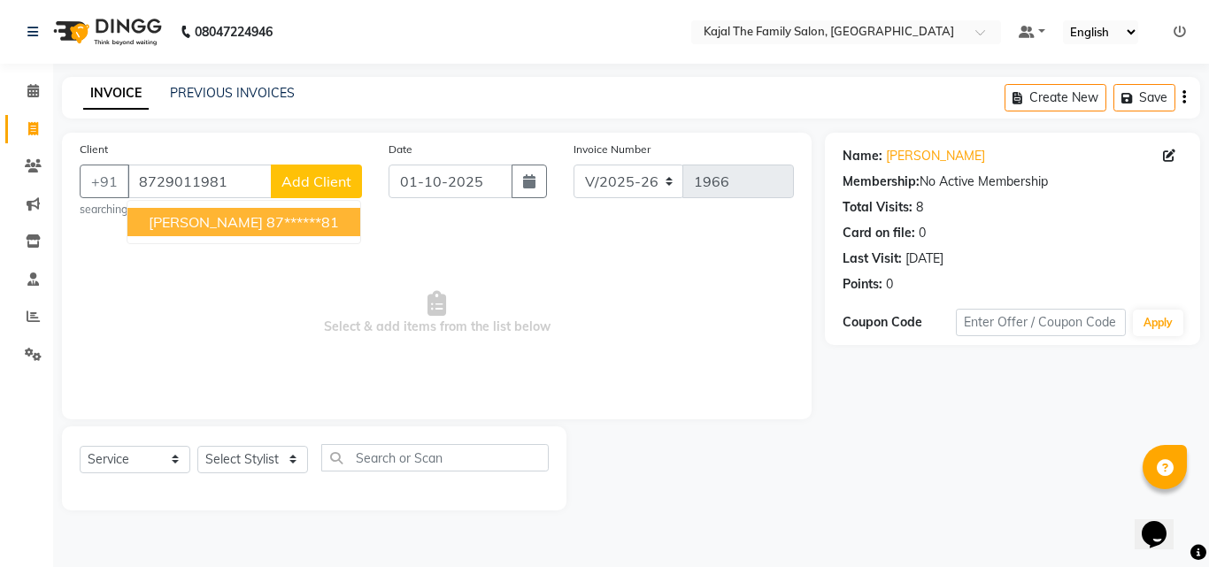
click at [266, 219] on ngb-highlight "87******81" at bounding box center [302, 222] width 73 height 18
type input "87******81"
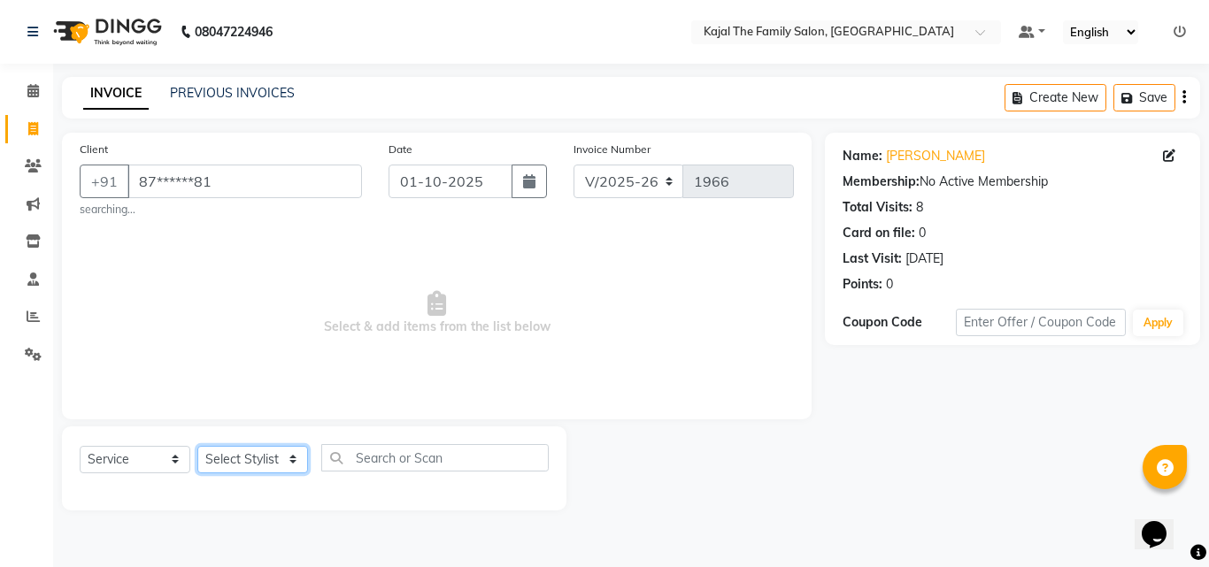
click at [289, 457] on select "Select Stylist [PERSON_NAME] [PERSON_NAME] [PERSON_NAME] nitin ravi Reception […" at bounding box center [252, 459] width 111 height 27
drag, startPoint x: 289, startPoint y: 457, endPoint x: 330, endPoint y: 564, distance: 114.9
click at [289, 457] on select "Select Stylist [PERSON_NAME] [PERSON_NAME] [PERSON_NAME] nitin ravi Reception […" at bounding box center [252, 459] width 111 height 27
click at [289, 463] on select "Select Stylist [PERSON_NAME] [PERSON_NAME] [PERSON_NAME] nitin ravi Reception […" at bounding box center [252, 459] width 111 height 27
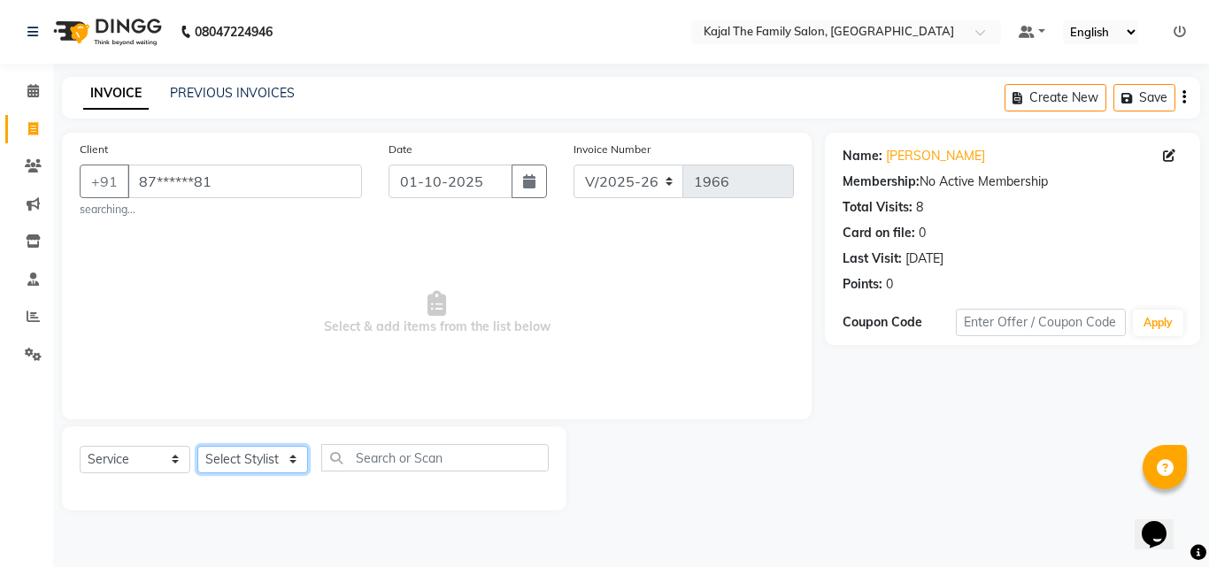
click at [289, 463] on select "Select Stylist [PERSON_NAME] [PERSON_NAME] [PERSON_NAME] nitin ravi Reception […" at bounding box center [252, 459] width 111 height 27
click at [301, 454] on select "Select Stylist [PERSON_NAME] [PERSON_NAME] [PERSON_NAME] nitin ravi Reception […" at bounding box center [252, 459] width 111 height 27
click at [306, 435] on div "Select Service Product Membership Package Voucher Prepaid Gift Card Select Styl…" at bounding box center [314, 469] width 504 height 84
click at [289, 457] on select "Select Stylist [PERSON_NAME] [PERSON_NAME] [PERSON_NAME] nitin ravi Reception […" at bounding box center [252, 459] width 111 height 27
click at [291, 467] on select "Select Stylist [PERSON_NAME] [PERSON_NAME] [PERSON_NAME] nitin ravi Reception […" at bounding box center [252, 459] width 111 height 27
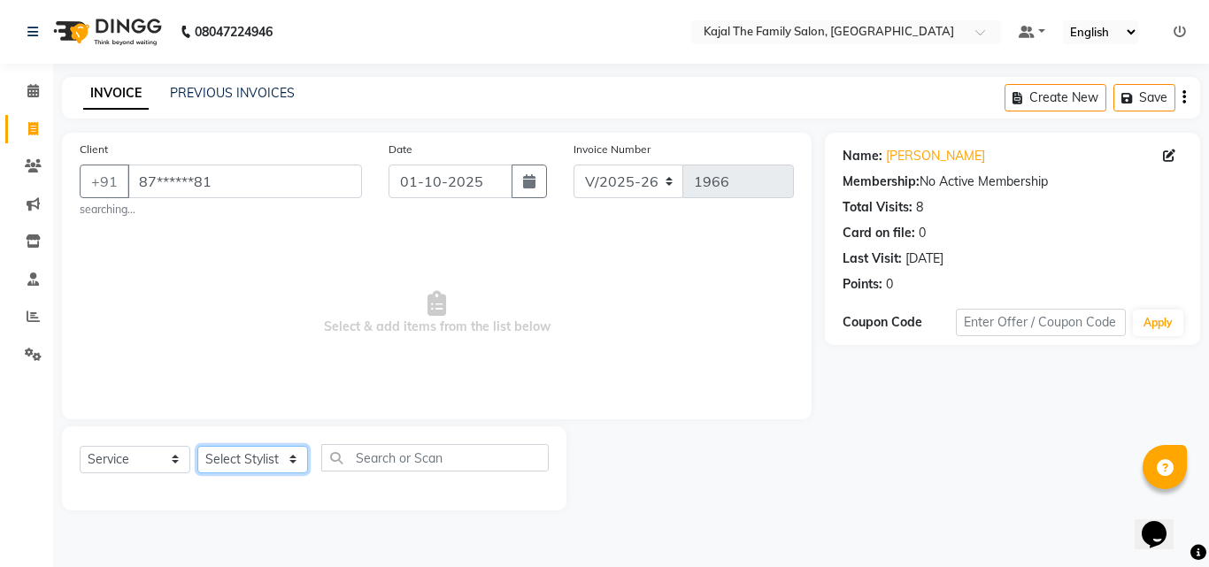
click at [292, 469] on select "Select Stylist [PERSON_NAME] [PERSON_NAME] [PERSON_NAME] nitin ravi Reception […" at bounding box center [252, 459] width 111 height 27
click at [274, 473] on select "Select Stylist [PERSON_NAME] [PERSON_NAME] [PERSON_NAME] nitin ravi Reception […" at bounding box center [252, 459] width 111 height 27
click at [258, 473] on select "Select Stylist [PERSON_NAME] [PERSON_NAME] [PERSON_NAME] nitin ravi Reception […" at bounding box center [252, 459] width 111 height 27
click at [261, 465] on select "Select Stylist [PERSON_NAME] [PERSON_NAME] [PERSON_NAME] nitin ravi Reception […" at bounding box center [252, 459] width 111 height 27
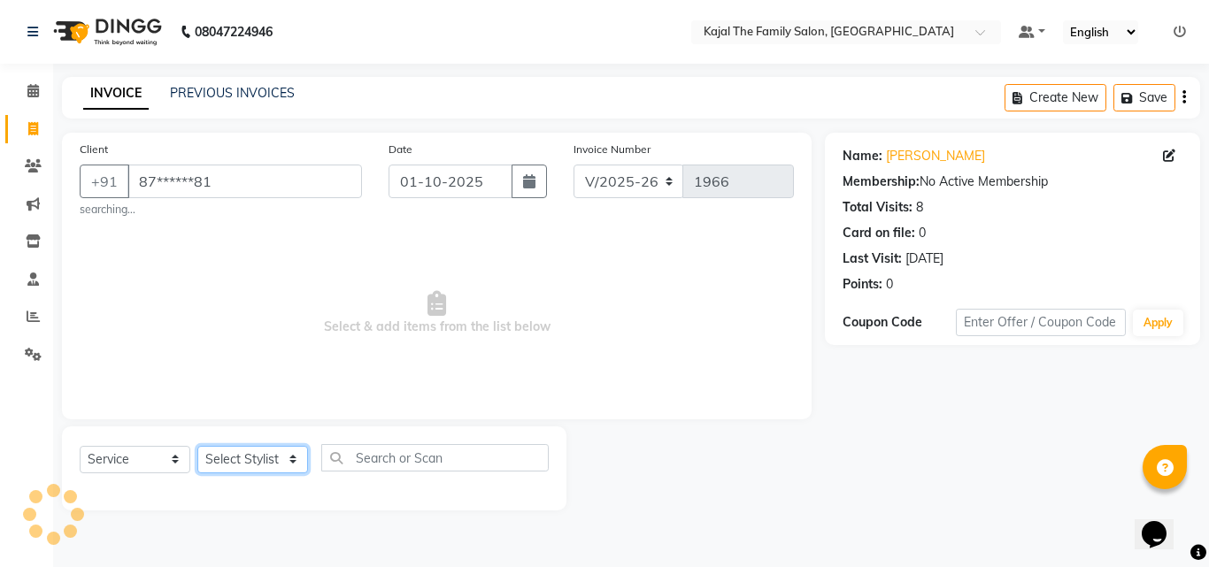
click at [261, 465] on select "Select Stylist [PERSON_NAME] [PERSON_NAME] [PERSON_NAME] nitin ravi Reception […" at bounding box center [252, 459] width 111 height 27
click at [258, 464] on select "Select Stylist [PERSON_NAME] [PERSON_NAME] [PERSON_NAME] nitin ravi Reception […" at bounding box center [252, 459] width 111 height 27
select select "63019"
click at [197, 446] on select "Select Stylist [PERSON_NAME] [PERSON_NAME] [PERSON_NAME] nitin ravi Reception […" at bounding box center [252, 459] width 111 height 27
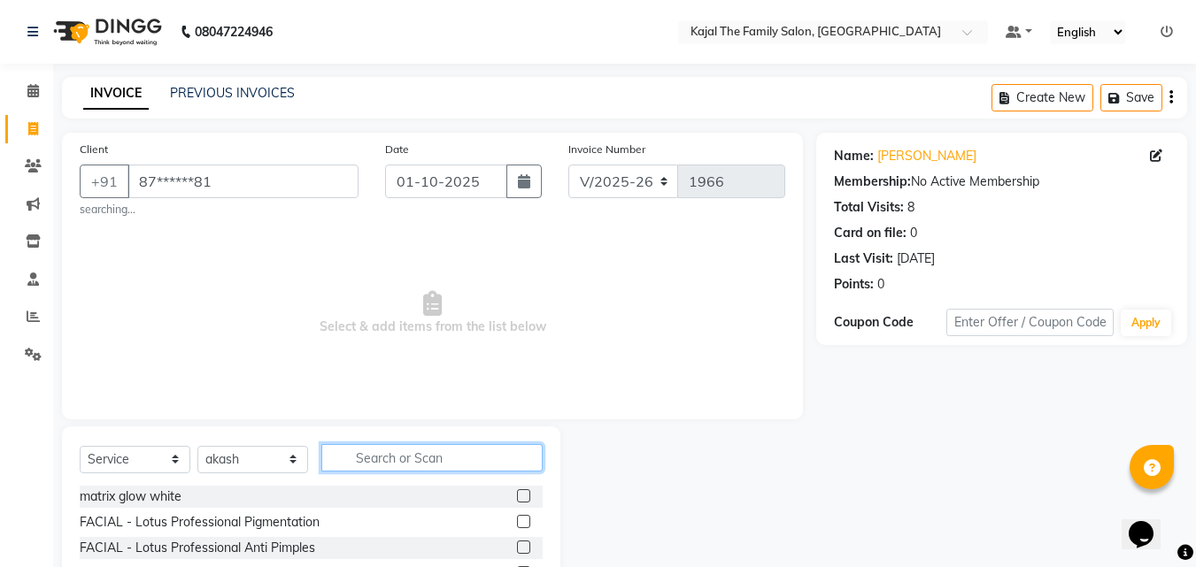
click at [367, 454] on input "text" at bounding box center [431, 457] width 221 height 27
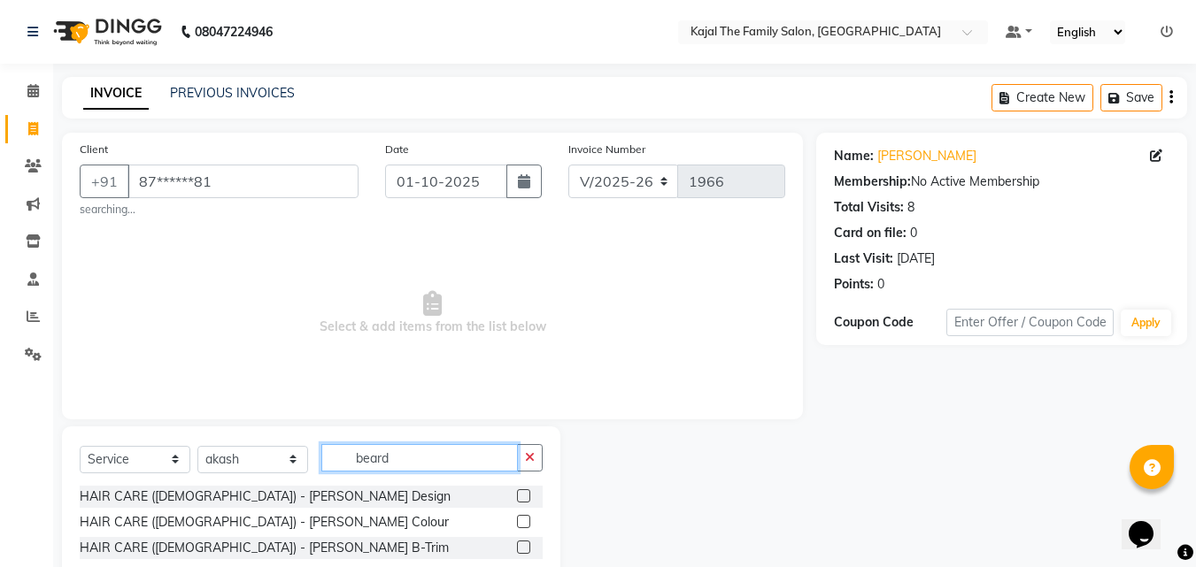
type input "beard"
click at [526, 498] on label at bounding box center [523, 495] width 13 height 13
click at [526, 498] on input "checkbox" at bounding box center [523, 497] width 12 height 12
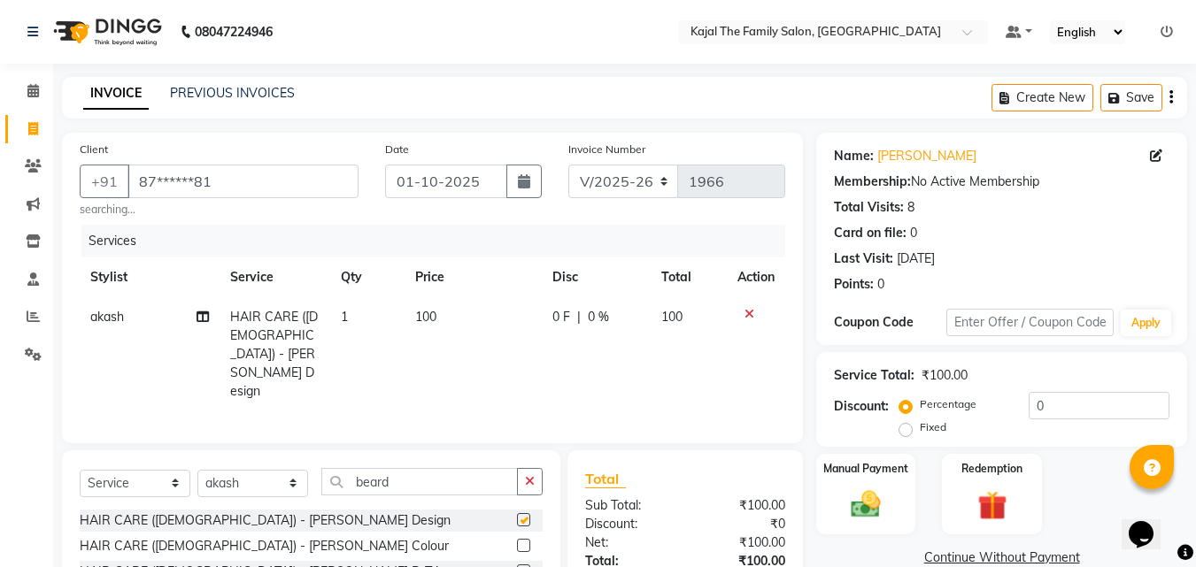
checkbox input "false"
click at [461, 355] on td "100" at bounding box center [472, 354] width 137 height 114
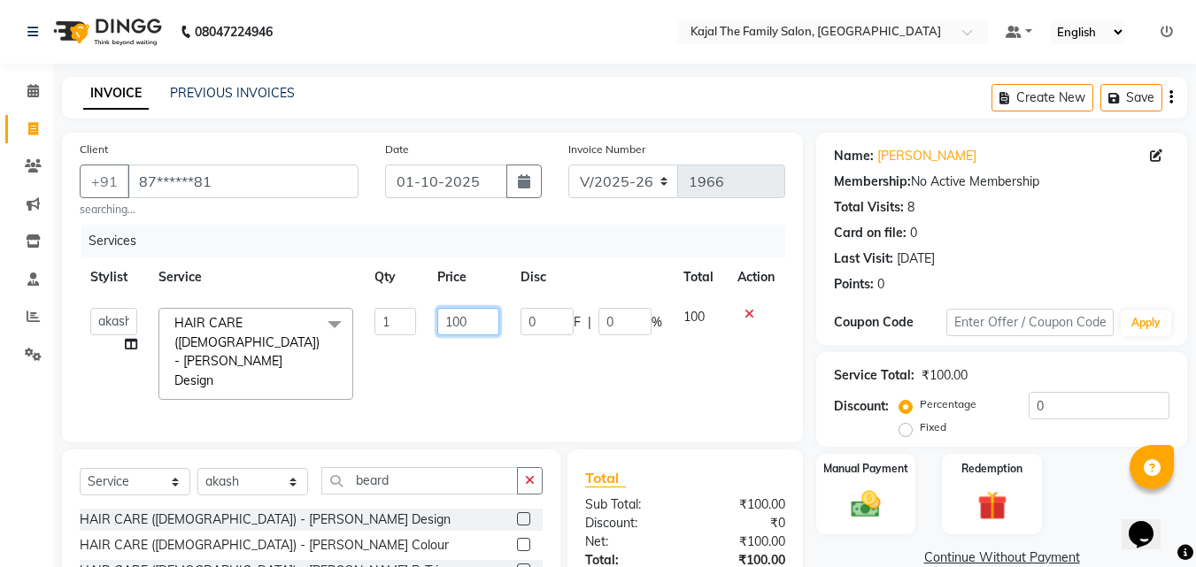
click at [462, 331] on input "100" at bounding box center [467, 321] width 61 height 27
type input "150"
click at [489, 366] on td "150" at bounding box center [468, 353] width 82 height 113
click at [866, 512] on img at bounding box center [866, 504] width 50 height 35
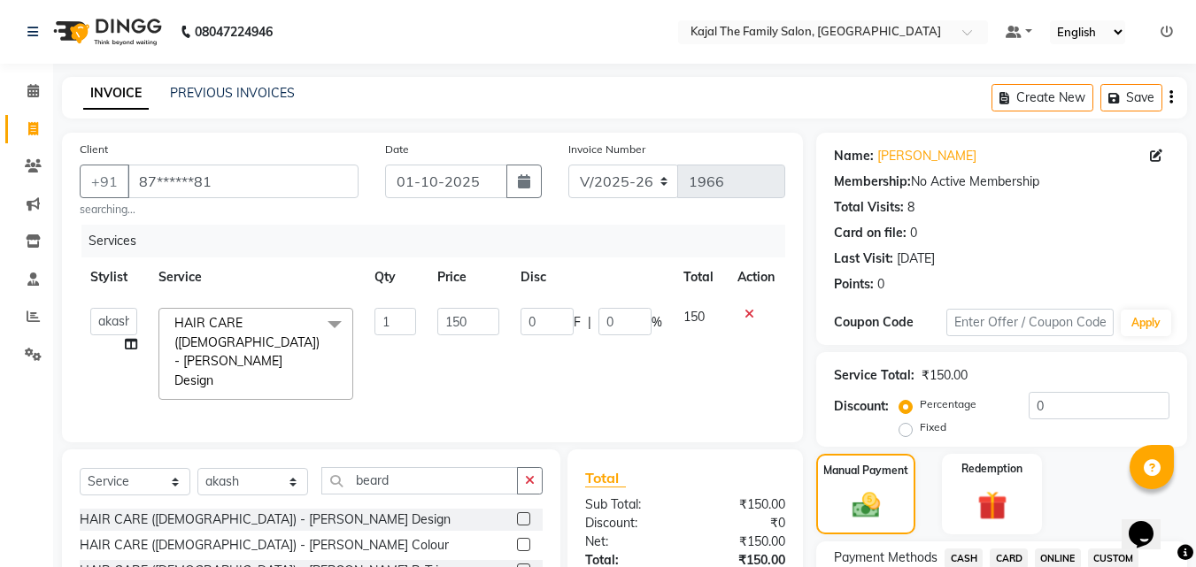
click at [966, 550] on span "CASH" at bounding box center [963, 559] width 38 height 20
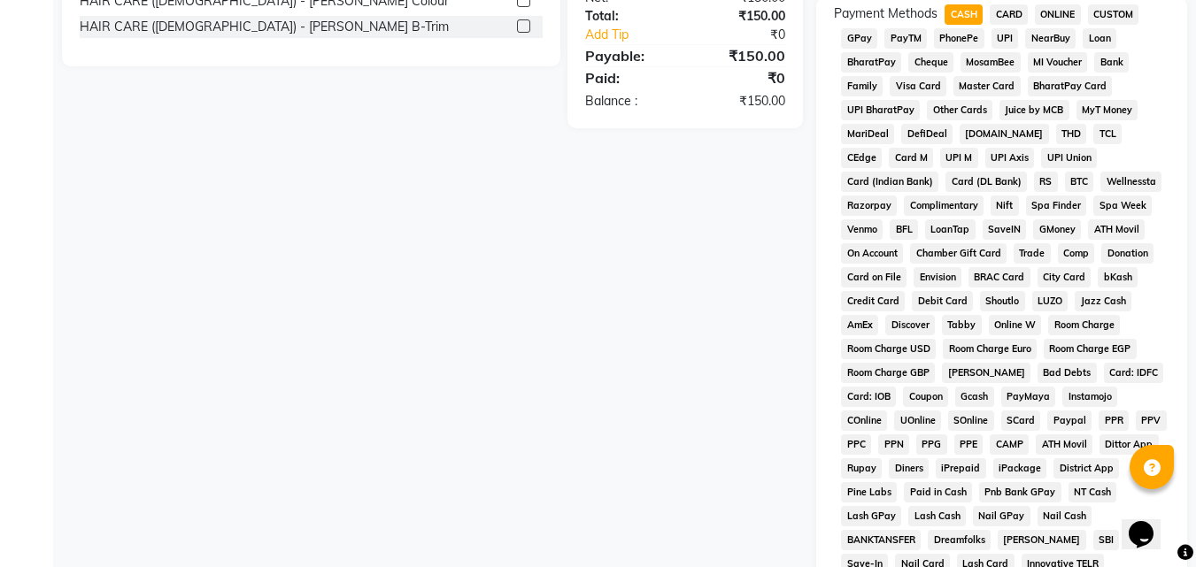
scroll to position [786, 0]
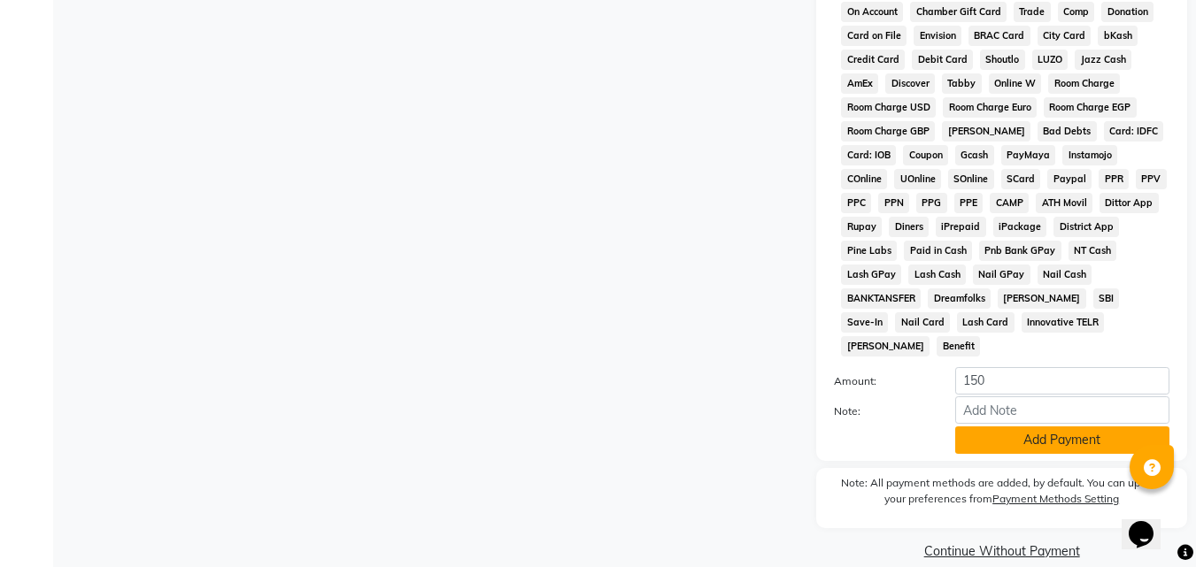
click at [982, 427] on button "Add Payment" at bounding box center [1062, 440] width 214 height 27
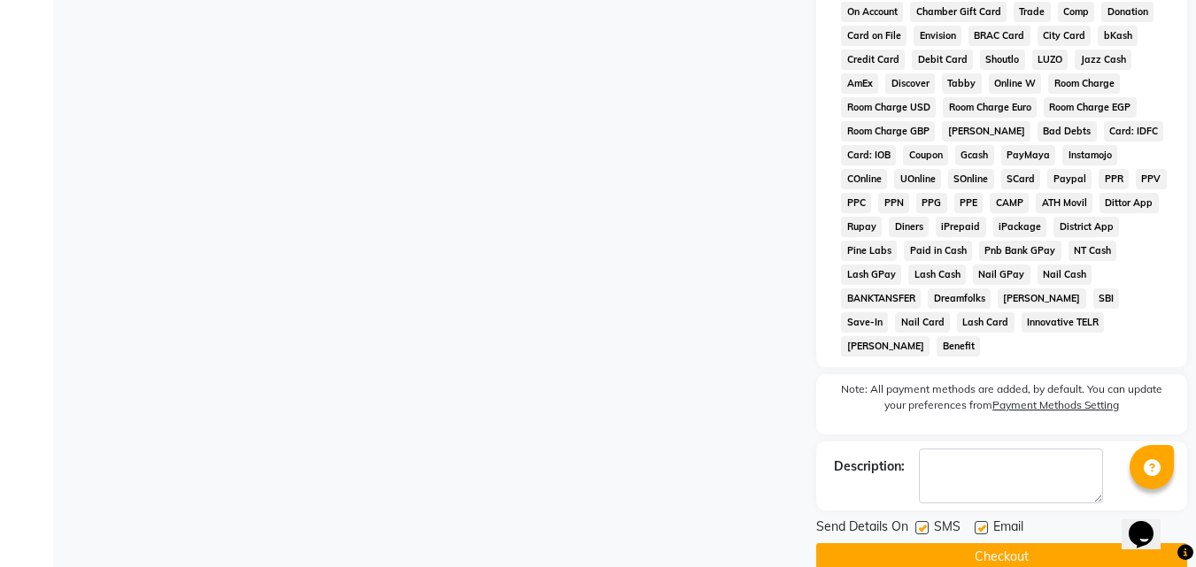
click at [982, 521] on label at bounding box center [980, 527] width 13 height 13
click at [982, 523] on input "checkbox" at bounding box center [980, 529] width 12 height 12
checkbox input "false"
click at [966, 543] on button "Checkout" at bounding box center [1001, 556] width 371 height 27
